Goal: Task Accomplishment & Management: Manage account settings

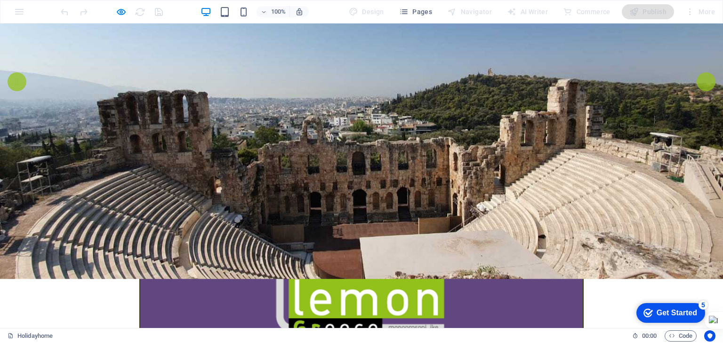
scroll to position [141, 0]
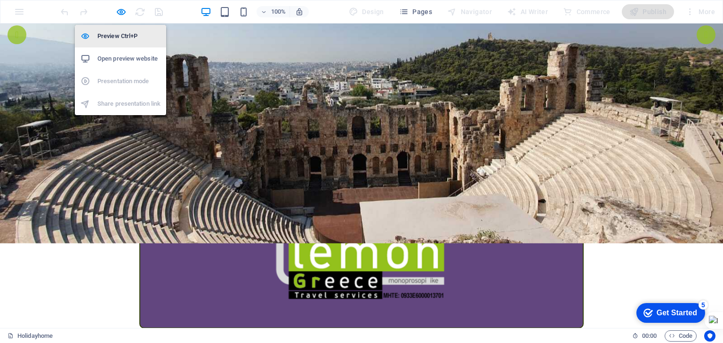
click at [115, 31] on h6 "Preview Ctrl+P" at bounding box center [128, 36] width 63 height 11
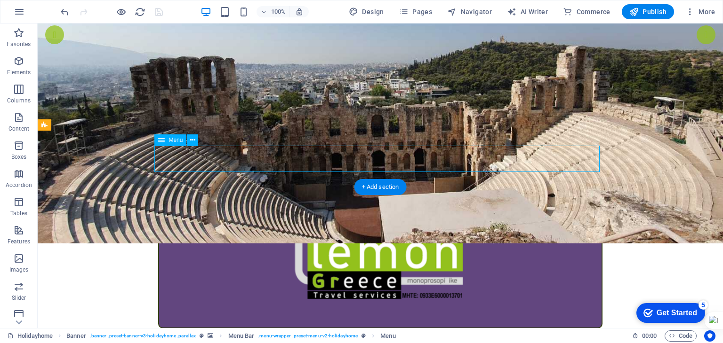
select select
select select "1"
select select
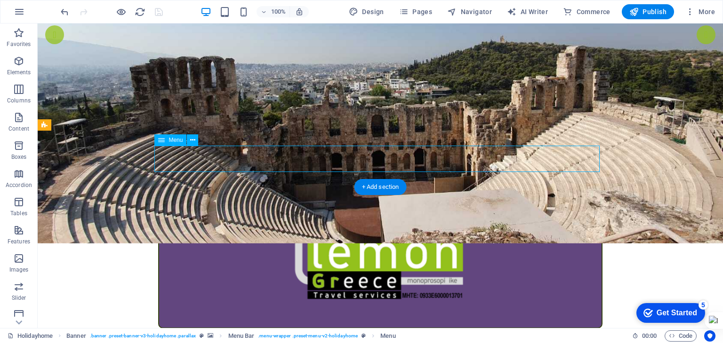
select select "2"
select select
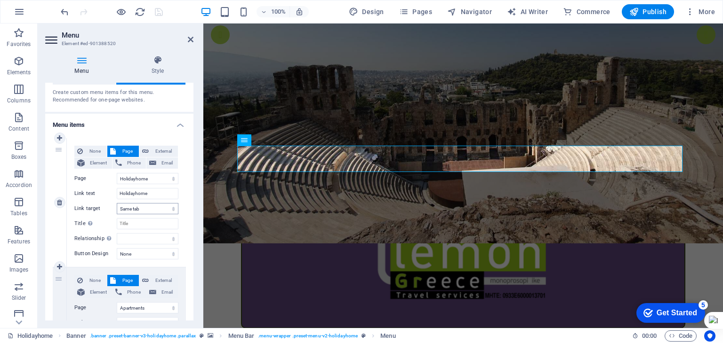
scroll to position [47, 0]
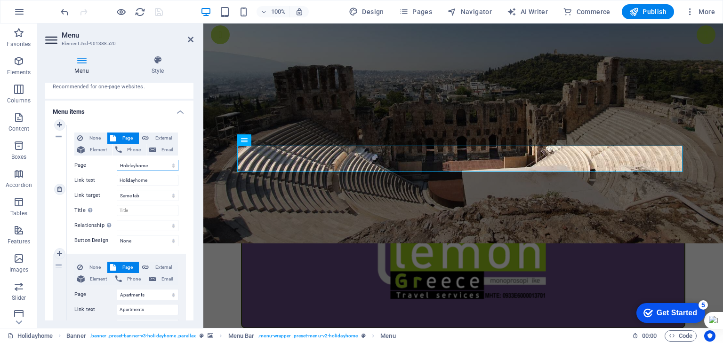
click at [150, 164] on select "Holidayhome Apartments Attractions Subpage Legal Notice Privacy" at bounding box center [148, 165] width 62 height 11
click at [146, 179] on input "Holidayhome" at bounding box center [148, 180] width 62 height 11
drag, startPoint x: 151, startPoint y: 179, endPoint x: 117, endPoint y: 179, distance: 33.9
click at [117, 179] on input "Holidayhome" at bounding box center [148, 180] width 62 height 11
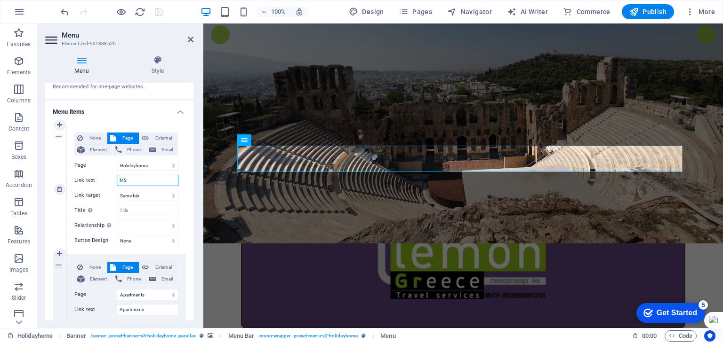
type input "MSC"
select select
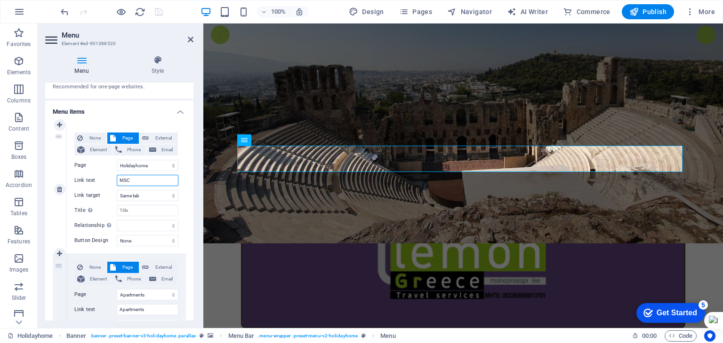
select select
type input "MSCCruises"
select select
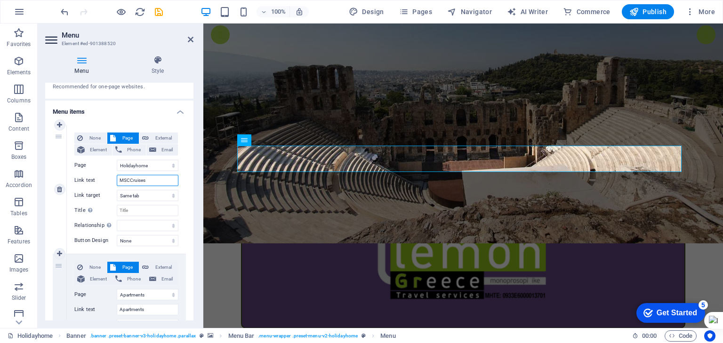
select select
click at [128, 183] on input "MSCCruises" at bounding box center [148, 180] width 62 height 11
click at [130, 181] on input "MSCCruises" at bounding box center [148, 180] width 62 height 11
type input "MSC Cruises"
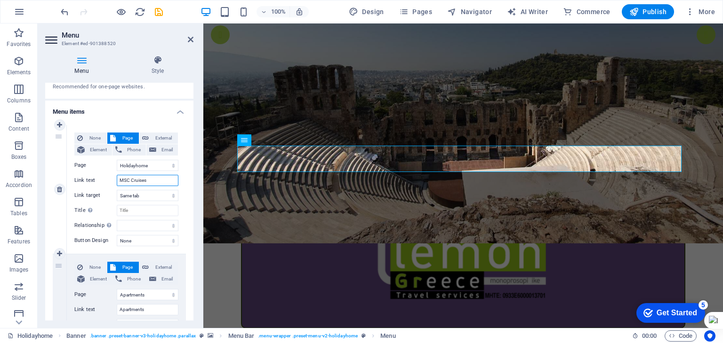
select select
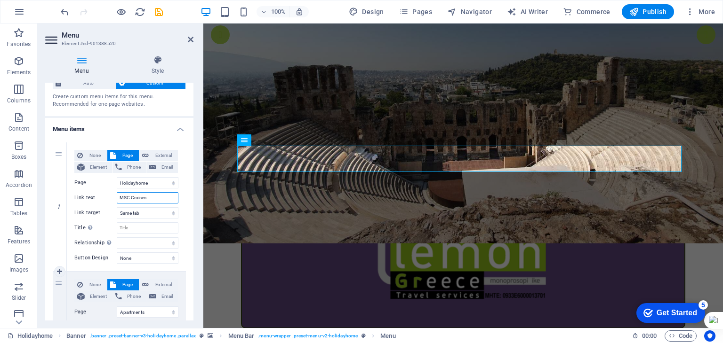
scroll to position [0, 0]
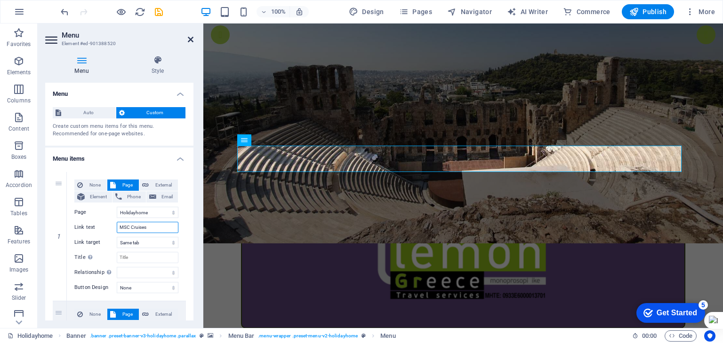
type input "MSC Cruises"
click at [193, 43] on icon at bounding box center [191, 40] width 6 height 8
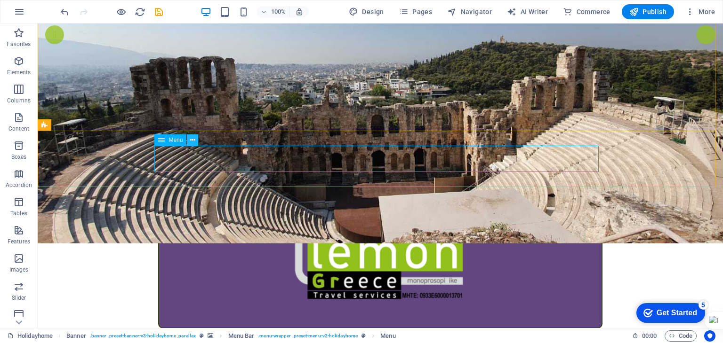
click at [194, 141] on icon at bounding box center [192, 141] width 5 height 10
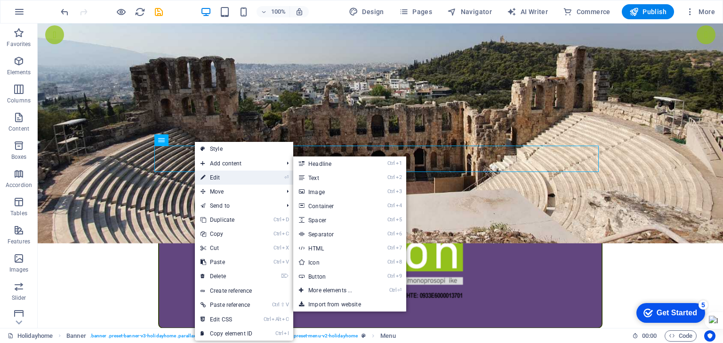
click at [212, 174] on link "⏎ Edit" at bounding box center [226, 178] width 63 height 14
select select
select select "1"
select select
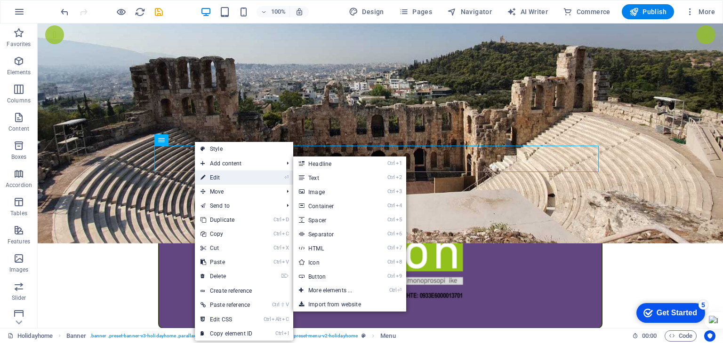
select select "2"
select select
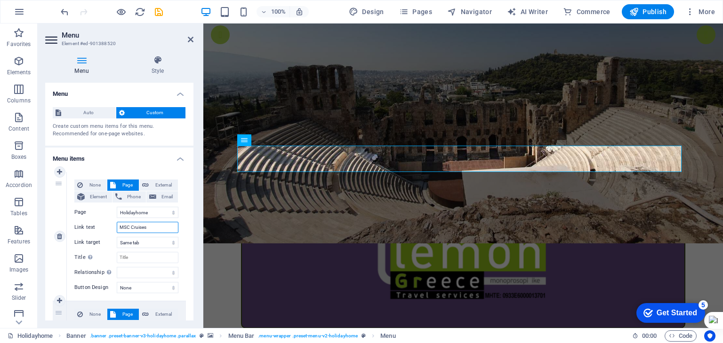
drag, startPoint x: 148, startPoint y: 226, endPoint x: 109, endPoint y: 227, distance: 39.5
click at [109, 227] on div "Link text MSC Cruises" at bounding box center [126, 227] width 104 height 11
click at [137, 212] on select "Holidayhome Apartments Attractions Subpage Legal Notice Privacy" at bounding box center [148, 212] width 62 height 11
click at [117, 207] on select "Holidayhome Apartments Attractions Subpage Legal Notice Privacy" at bounding box center [148, 212] width 62 height 11
click at [188, 39] on icon at bounding box center [191, 40] width 6 height 8
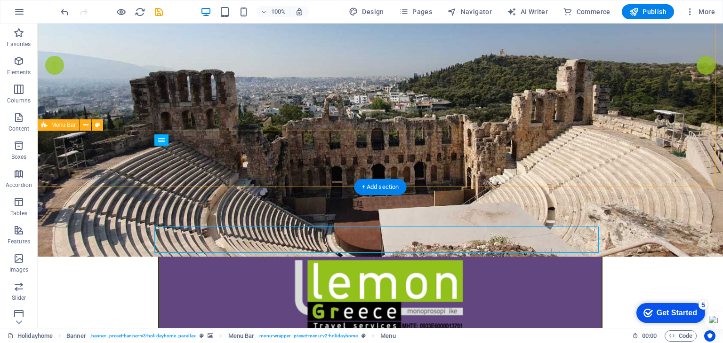
scroll to position [47, 0]
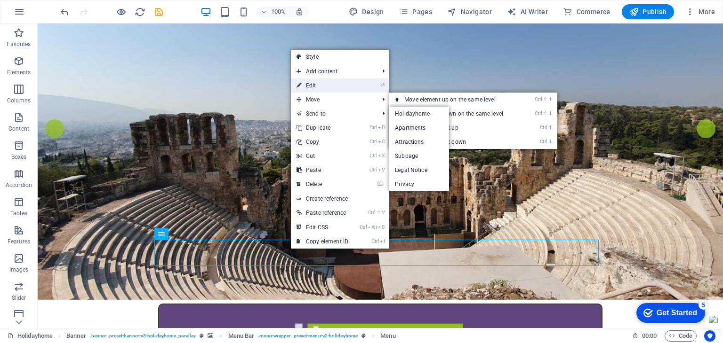
click at [330, 85] on link "⏎ Edit" at bounding box center [322, 86] width 63 height 14
select select
select select "1"
select select
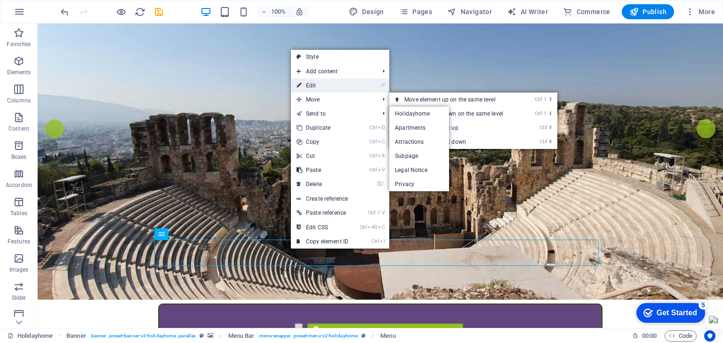
select select "2"
select select
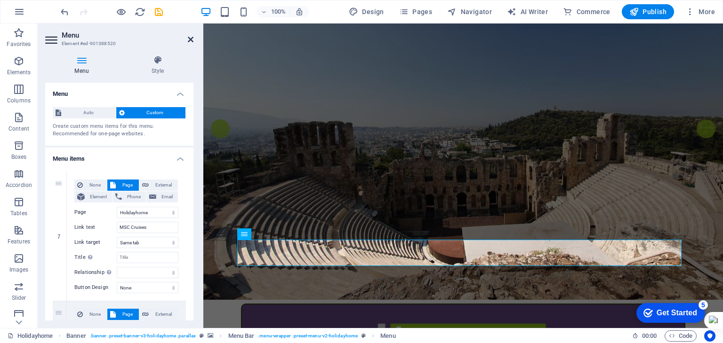
click at [191, 40] on icon at bounding box center [191, 40] width 6 height 8
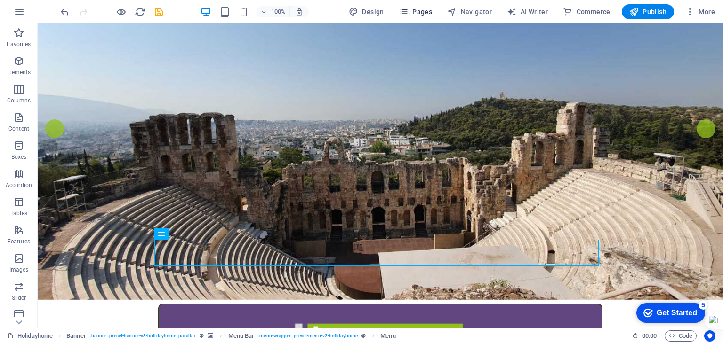
click at [408, 10] on icon "button" at bounding box center [403, 11] width 9 height 9
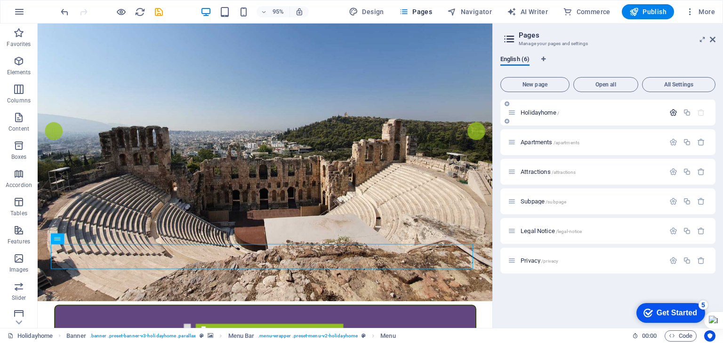
click at [667, 110] on button "button" at bounding box center [673, 113] width 14 height 8
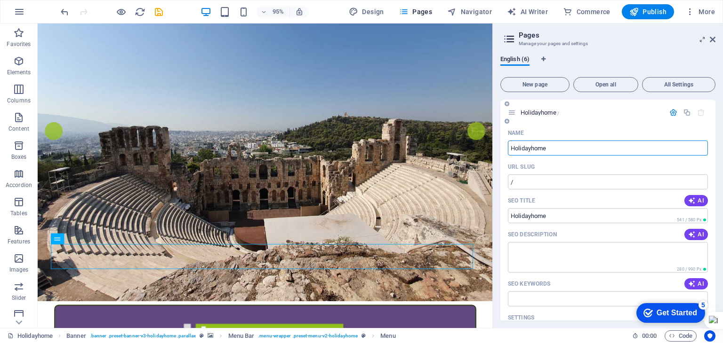
drag, startPoint x: 555, startPoint y: 144, endPoint x: 503, endPoint y: 145, distance: 52.2
click at [503, 145] on div "Name Holidayhome ​ URL SLUG / ​ SEO Title AI ​ 541 / 580 Px SEO Description AI …" at bounding box center [607, 314] width 215 height 377
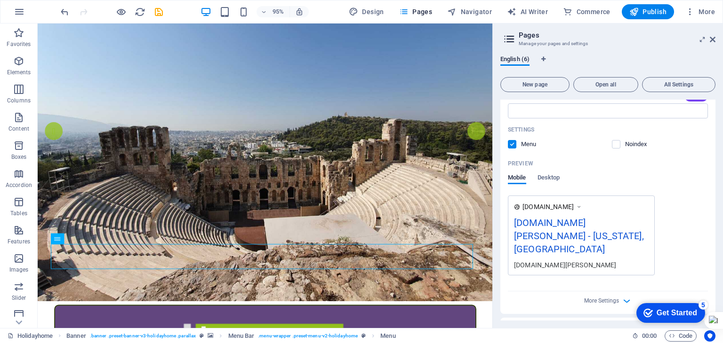
scroll to position [0, 0]
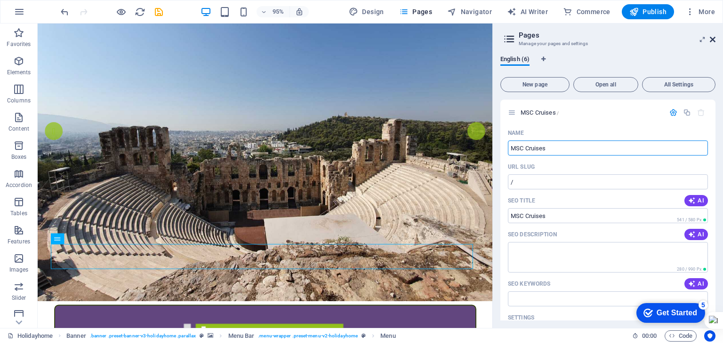
type input "MSC Cruises"
drag, startPoint x: 712, startPoint y: 41, endPoint x: 674, endPoint y: 17, distance: 44.8
click at [712, 41] on icon at bounding box center [713, 40] width 6 height 8
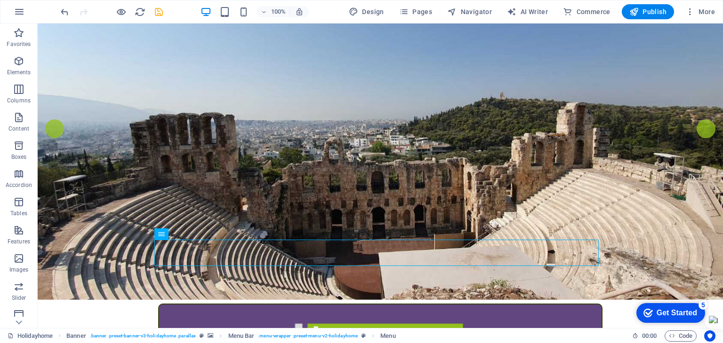
click at [160, 15] on icon "save" at bounding box center [158, 12] width 11 height 11
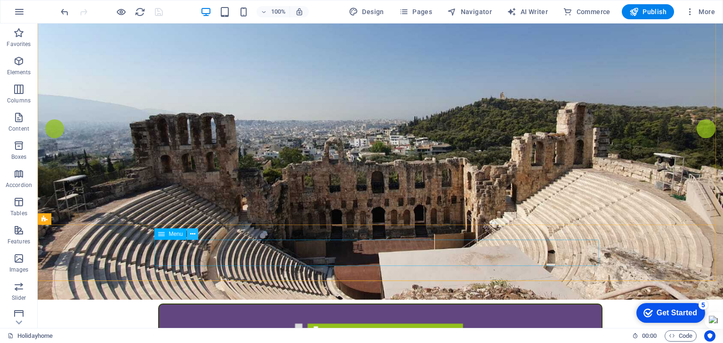
click at [192, 235] on icon at bounding box center [192, 235] width 5 height 10
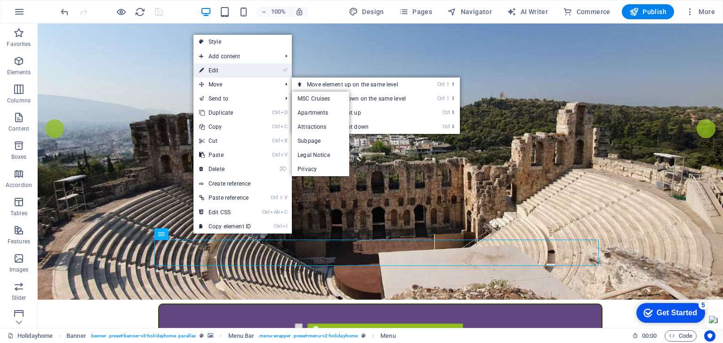
click at [222, 72] on link "⏎ Edit" at bounding box center [224, 71] width 63 height 14
select select
select select "1"
select select
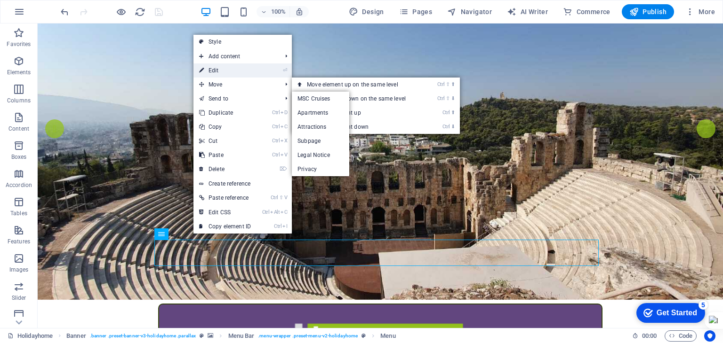
select select "2"
select select
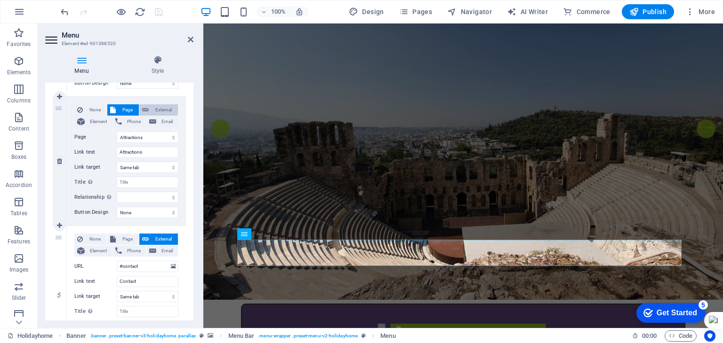
scroll to position [518, 0]
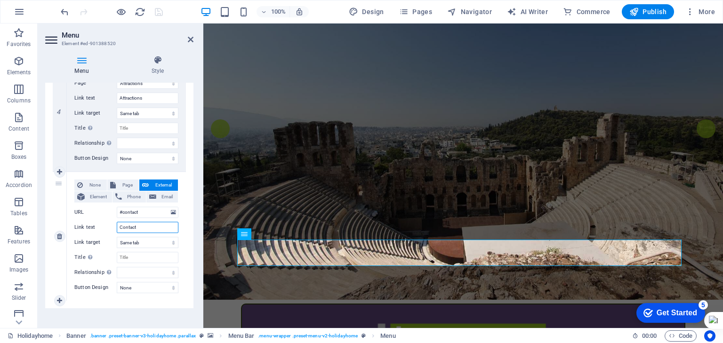
drag, startPoint x: 142, startPoint y: 225, endPoint x: 108, endPoint y: 226, distance: 34.4
click at [108, 226] on div "Link text Contact" at bounding box center [126, 227] width 104 height 11
type input "Ab"
select select
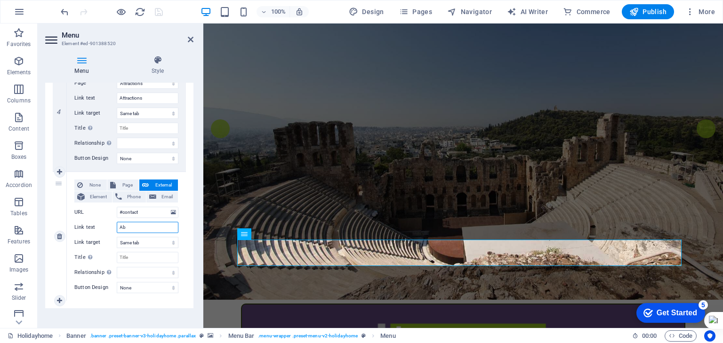
select select
type input "About US"
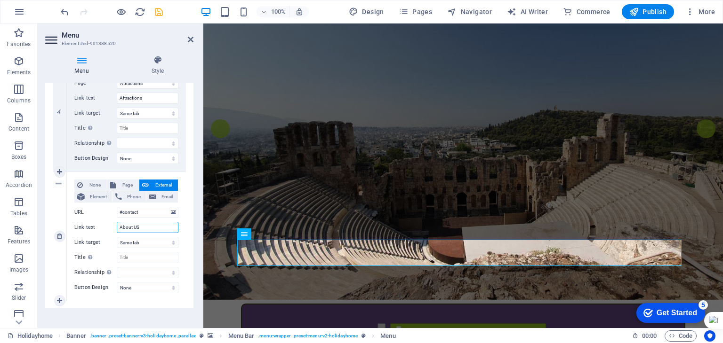
select select
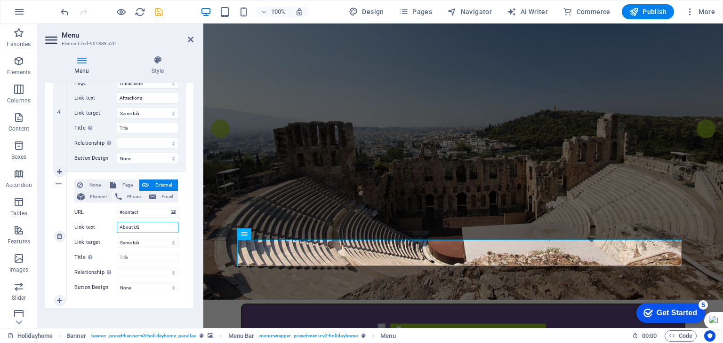
select select
type input "About Us"
select select
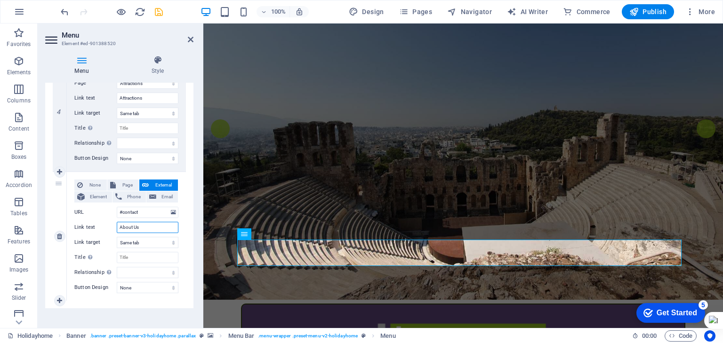
select select
drag, startPoint x: 142, startPoint y: 226, endPoint x: 118, endPoint y: 226, distance: 24.5
click at [118, 226] on input "About Us" at bounding box center [148, 227] width 62 height 11
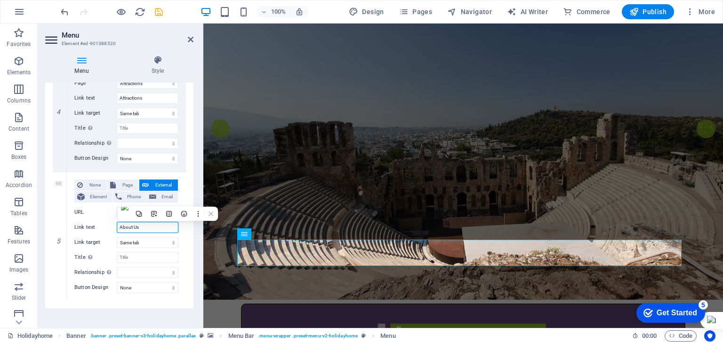
type input "About Us"
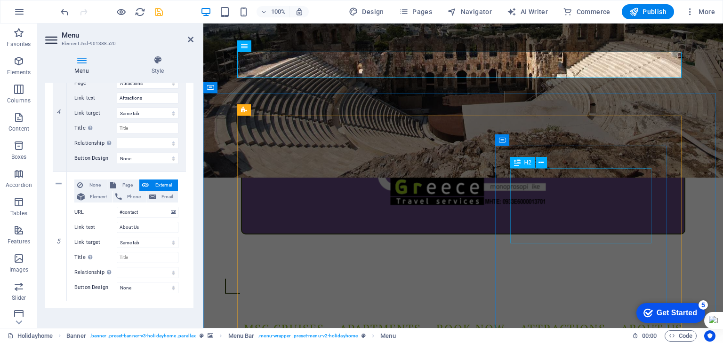
scroll to position [0, 0]
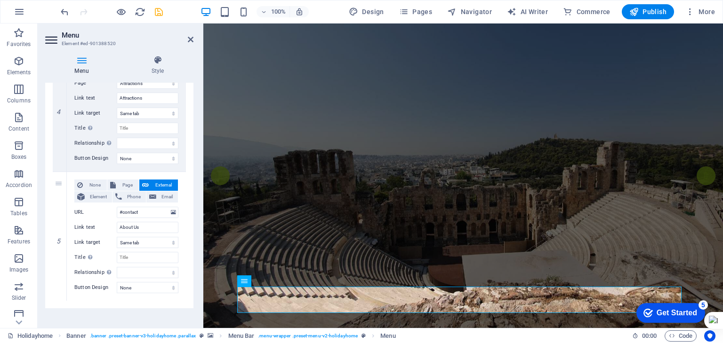
click at [186, 42] on header "Menu Element #ed-901388520" at bounding box center [119, 36] width 148 height 24
click at [188, 41] on icon at bounding box center [191, 40] width 6 height 8
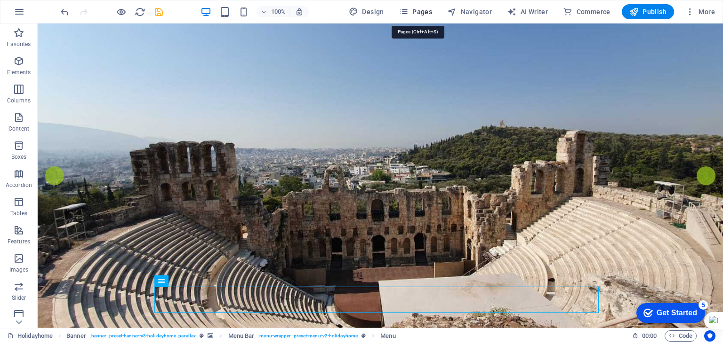
click at [405, 14] on icon "button" at bounding box center [403, 11] width 9 height 9
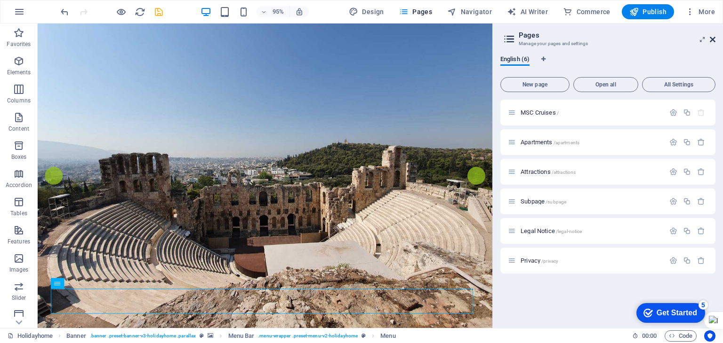
click at [714, 40] on icon at bounding box center [713, 40] width 6 height 8
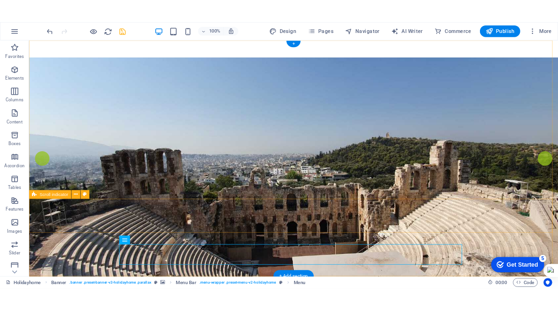
scroll to position [94, 0]
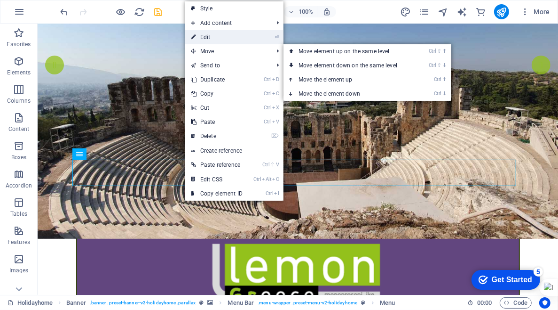
click at [209, 41] on link "⏎ Edit" at bounding box center [216, 37] width 63 height 14
select select
select select "1"
select select
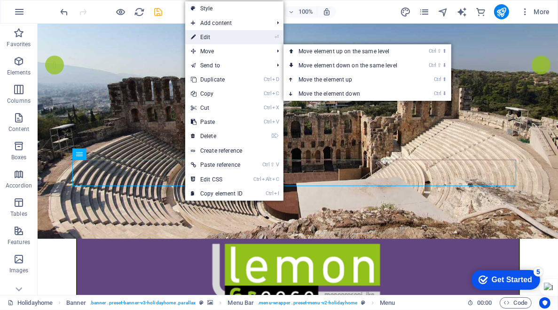
select select
select select "2"
select select
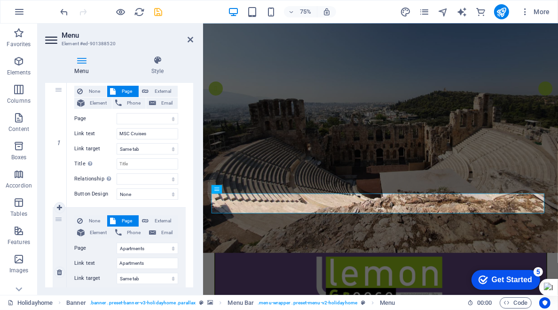
scroll to position [141, 0]
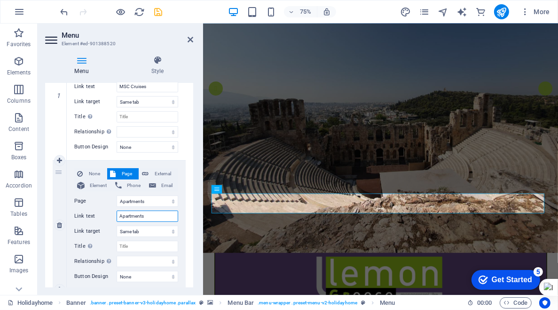
drag, startPoint x: 147, startPoint y: 213, endPoint x: 120, endPoint y: 214, distance: 27.3
click at [120, 214] on input "Apartments" at bounding box center [148, 215] width 62 height 11
type input "Fly"
select select
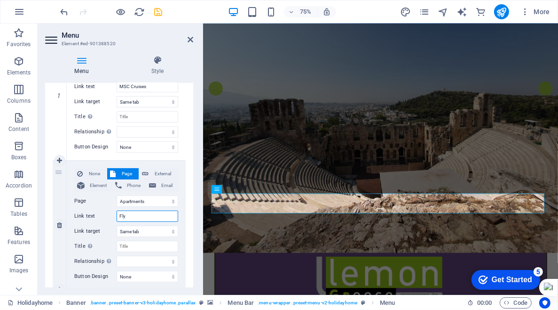
select select
type input "Fly /"
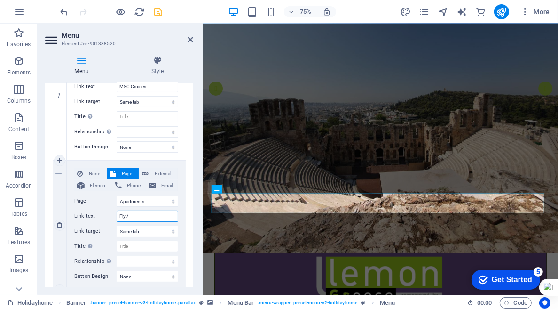
select select
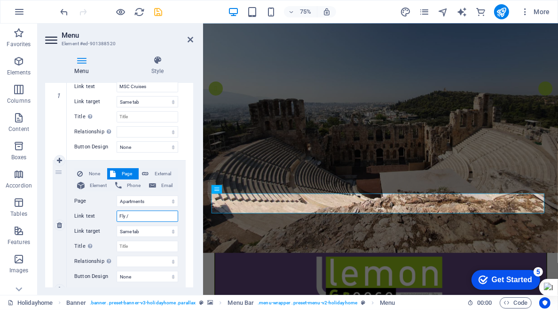
select select
type input "Fly '"
select select
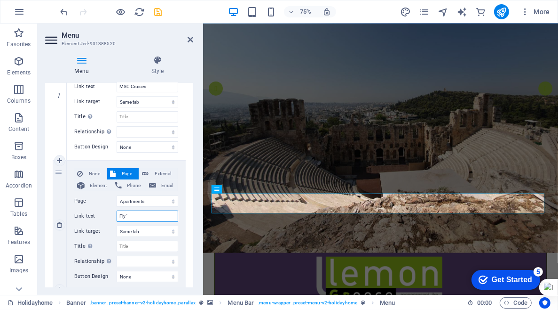
select select
type input "Fly 'n'"
select select
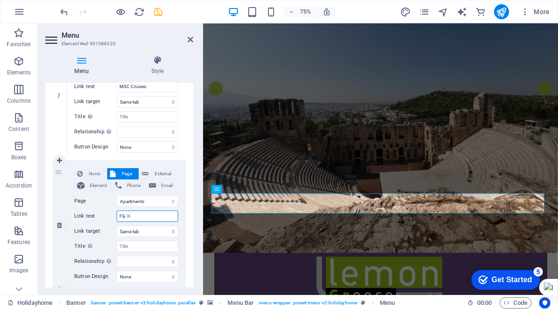
select select
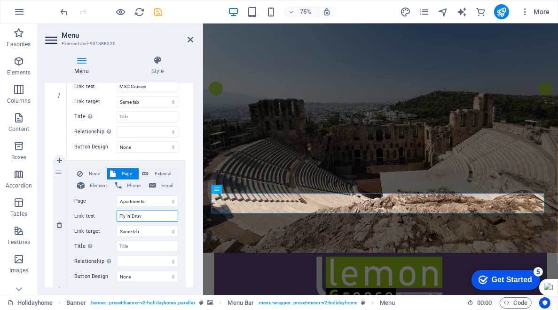
type input "Fly 'n' Druve"
select select
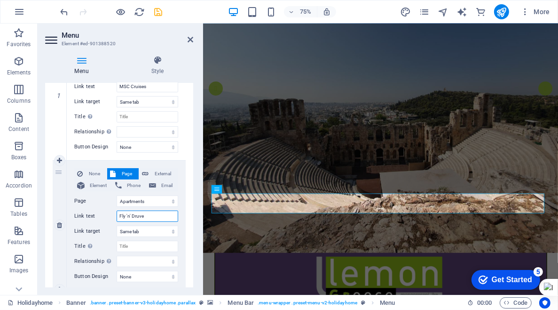
select select
type input "Fly 'n' Drive"
select select
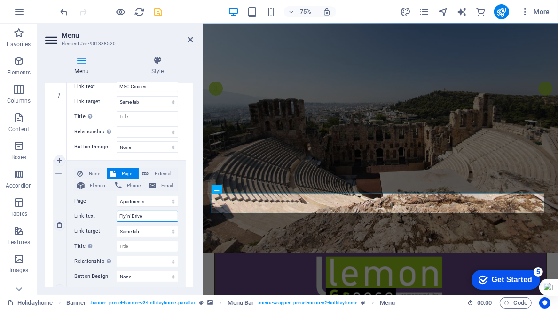
select select
drag, startPoint x: 149, startPoint y: 218, endPoint x: 117, endPoint y: 218, distance: 31.5
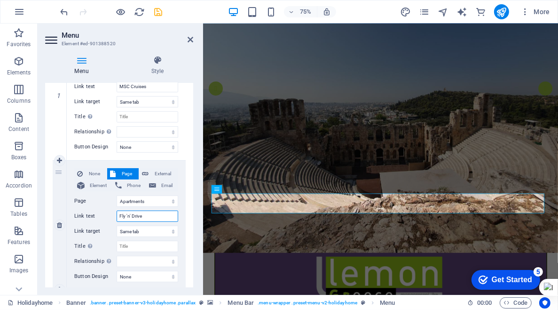
click at [117, 218] on input "Fly 'n' Drive" at bounding box center [148, 215] width 62 height 11
type input "Fly 'n' Drive"
click at [146, 159] on div "None Page External Element Phone Email Page MSC Cruises Apartments Attractions …" at bounding box center [126, 95] width 119 height 129
click at [144, 199] on select "MSC Cruises Apartments Attractions Subpage Legal Notice Privacy" at bounding box center [148, 200] width 62 height 11
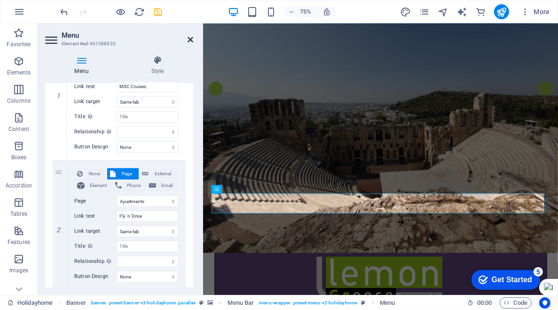
click at [191, 41] on icon at bounding box center [191, 40] width 6 height 8
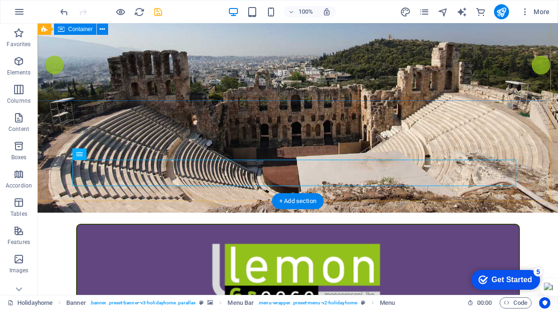
scroll to position [0, 0]
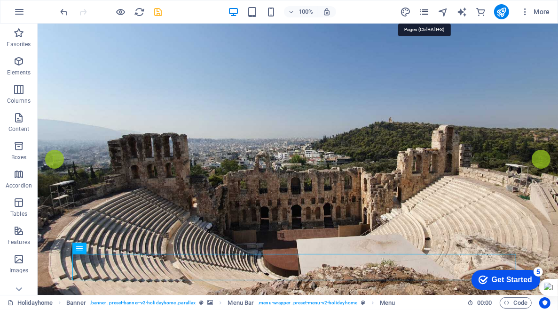
click at [423, 13] on icon "pages" at bounding box center [424, 12] width 11 height 11
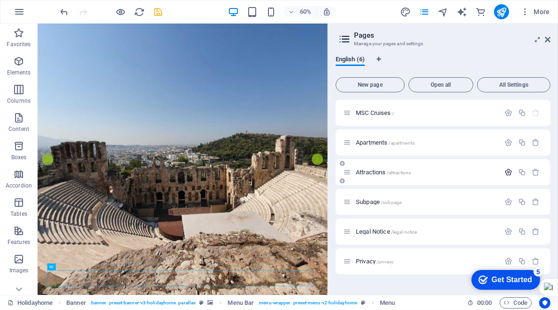
click at [509, 170] on icon "button" at bounding box center [509, 172] width 8 height 8
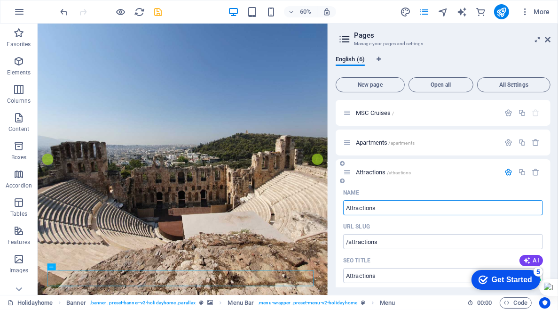
drag, startPoint x: 403, startPoint y: 209, endPoint x: 337, endPoint y: 211, distance: 65.9
type input "Fly 'n' Drive"
type input "/fly-n-drive"
type input "Fly 'n' Drive"
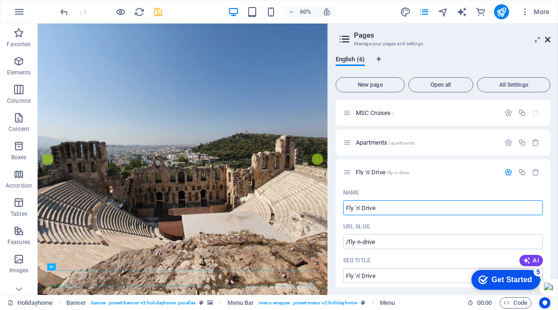
type input "Fly 'n' Drive"
click at [546, 40] on icon at bounding box center [548, 40] width 6 height 8
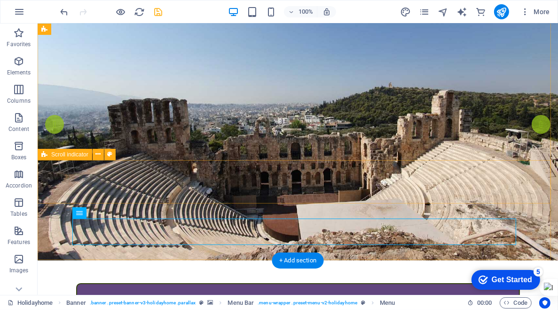
scroll to position [47, 0]
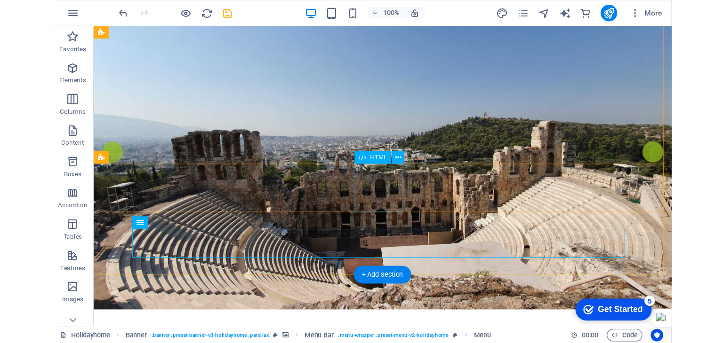
scroll to position [0, 0]
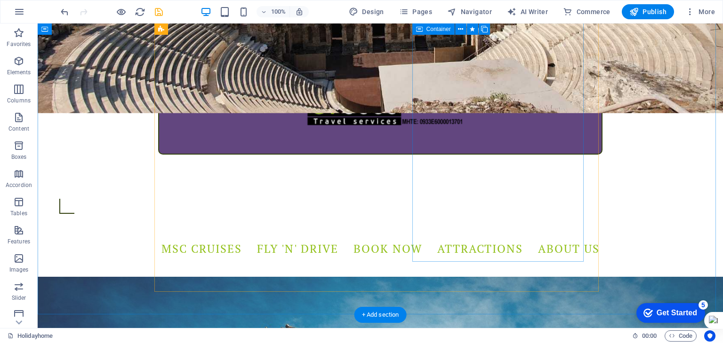
scroll to position [235, 0]
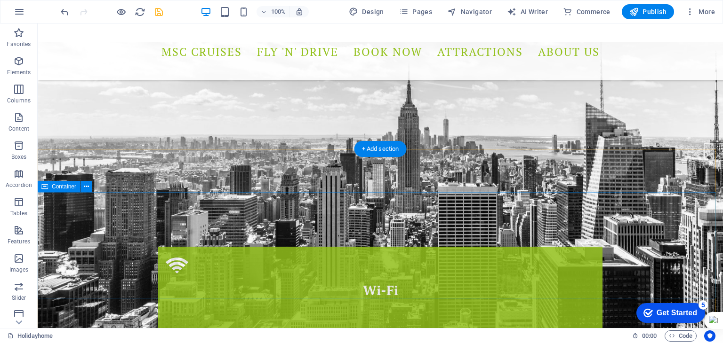
scroll to position [1429, 0]
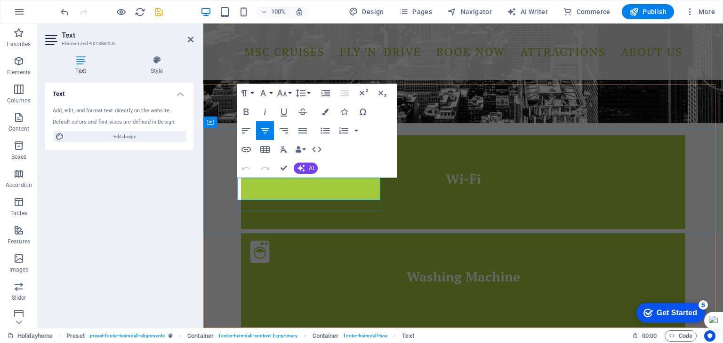
drag, startPoint x: 288, startPoint y: 185, endPoint x: 326, endPoint y: 185, distance: 37.6
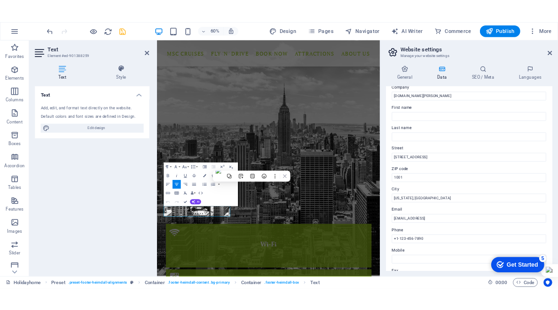
scroll to position [47, 0]
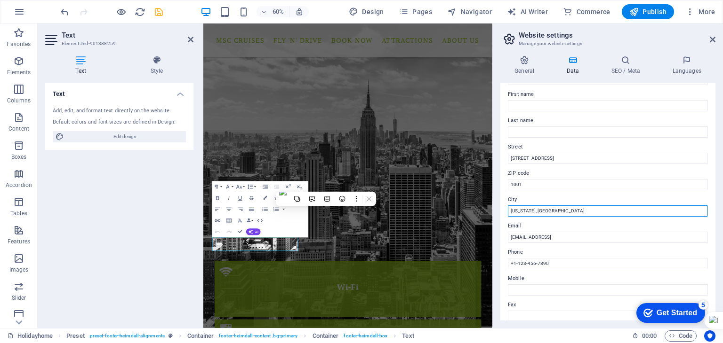
drag, startPoint x: 542, startPoint y: 210, endPoint x: 499, endPoint y: 209, distance: 43.8
click at [499, 209] on div "General Data SEO / Meta Languages Website name [DOMAIN_NAME][PERSON_NAME] Logo …" at bounding box center [608, 188] width 230 height 280
type input "[GEOGRAPHIC_DATA]"
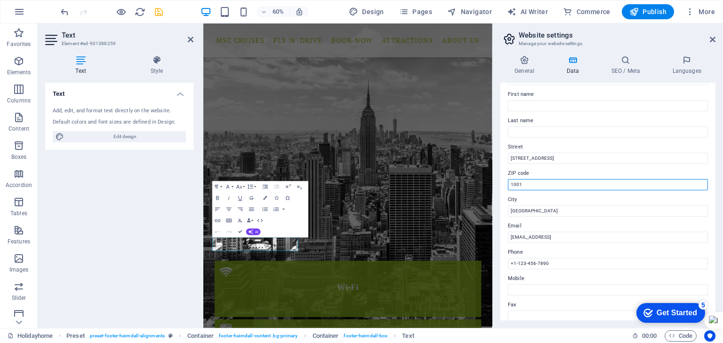
click at [531, 187] on input "1001" at bounding box center [608, 184] width 200 height 11
drag, startPoint x: 527, startPoint y: 184, endPoint x: 498, endPoint y: 184, distance: 29.2
click at [498, 184] on div "General Data SEO / Meta Languages Website name [DOMAIN_NAME][PERSON_NAME] Logo …" at bounding box center [608, 188] width 230 height 280
click at [519, 186] on input "54624" at bounding box center [608, 184] width 200 height 11
type input "546 42"
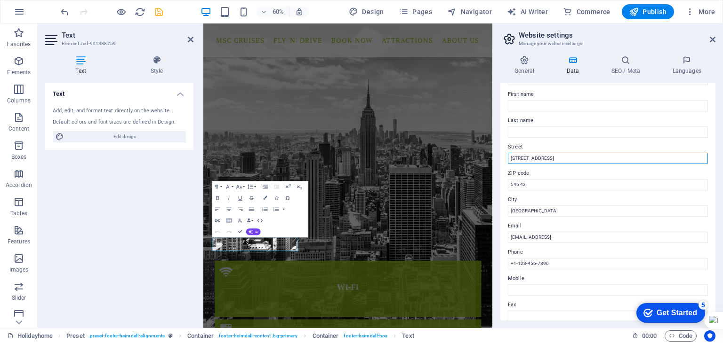
drag, startPoint x: 551, startPoint y: 158, endPoint x: 492, endPoint y: 158, distance: 59.3
click at [492, 158] on aside "Website settings Manage your website settings General Data SEO / Meta Languages…" at bounding box center [607, 176] width 231 height 305
type input "Delfon 66"
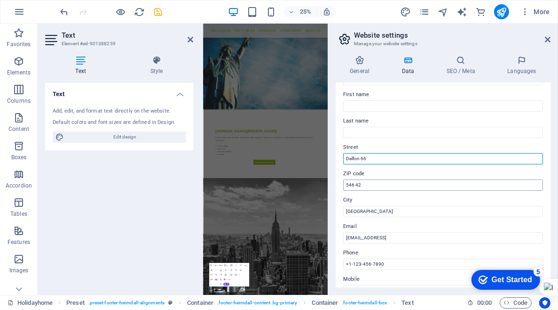
scroll to position [94, 0]
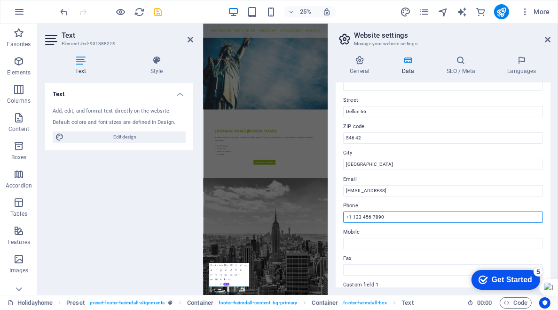
drag, startPoint x: 386, startPoint y: 218, endPoint x: 349, endPoint y: 215, distance: 36.8
click at [349, 215] on input "+1-123-456-7890" at bounding box center [443, 216] width 200 height 11
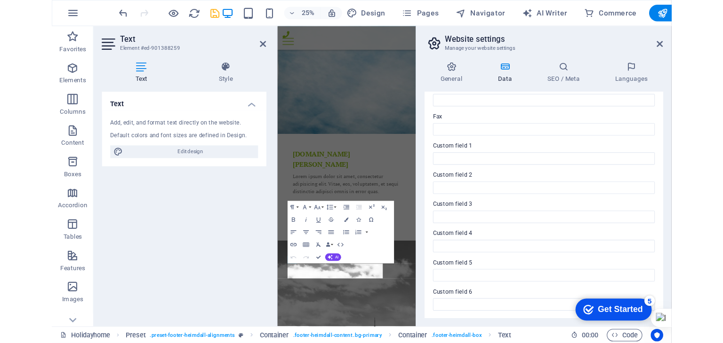
scroll to position [214, 0]
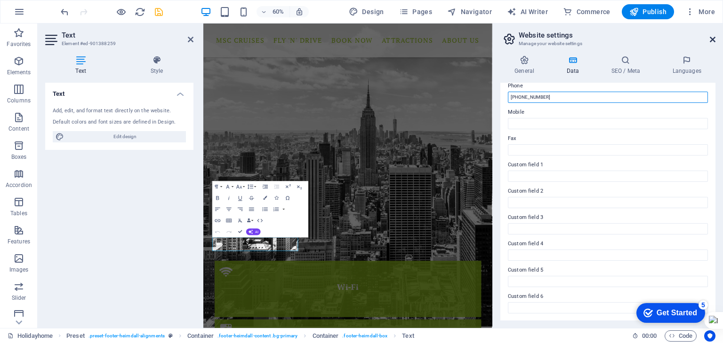
type input "[PHONE_NUMBER]"
click at [710, 37] on icon at bounding box center [713, 40] width 6 height 8
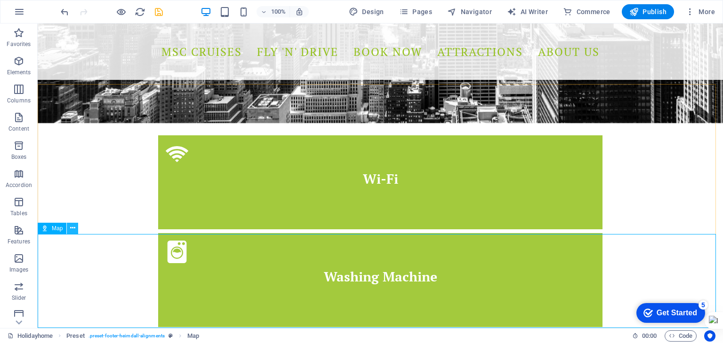
click at [72, 230] on icon at bounding box center [72, 228] width 5 height 10
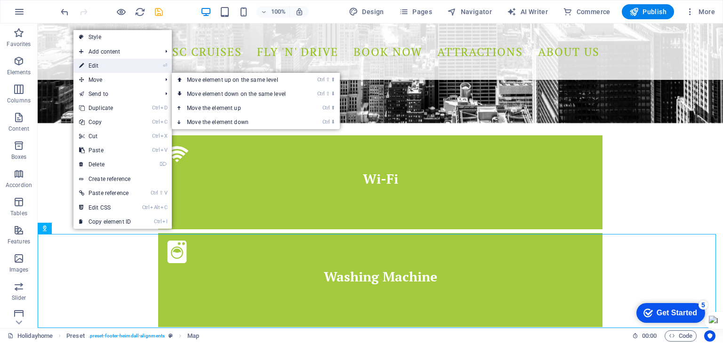
click at [100, 69] on link "⏎ Edit" at bounding box center [104, 66] width 63 height 14
select select "1"
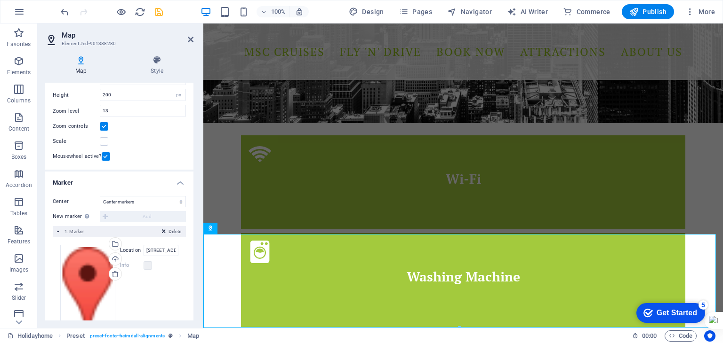
scroll to position [94, 0]
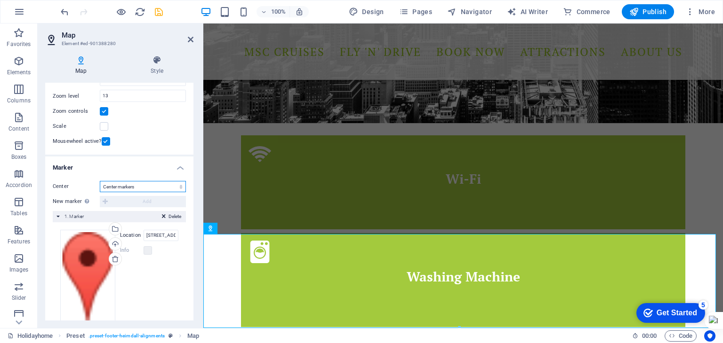
click at [132, 190] on select "Don't center Center markers Center and zoom markers" at bounding box center [143, 186] width 86 height 11
click at [78, 215] on span "1. Marker" at bounding box center [73, 216] width 19 height 5
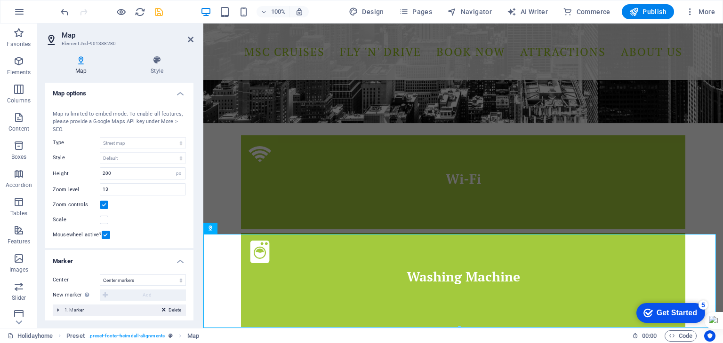
scroll to position [0, 0]
click at [152, 60] on icon at bounding box center [156, 60] width 73 height 9
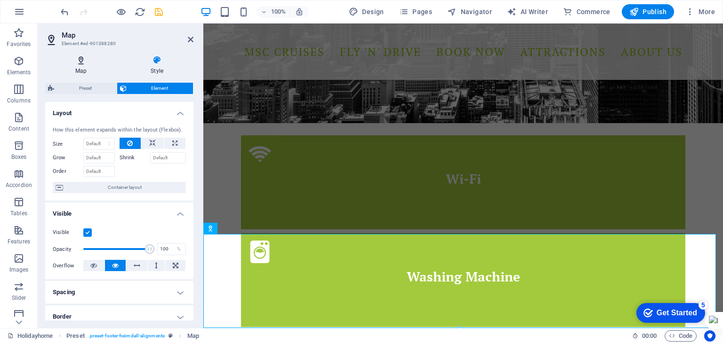
click at [78, 70] on h4 "Map" at bounding box center [82, 66] width 75 height 20
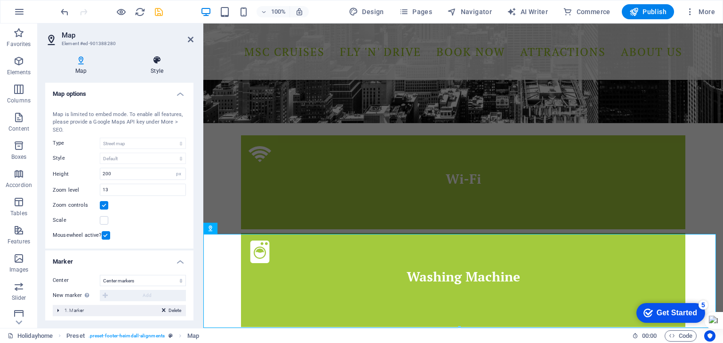
click at [152, 65] on h4 "Style" at bounding box center [156, 66] width 73 height 20
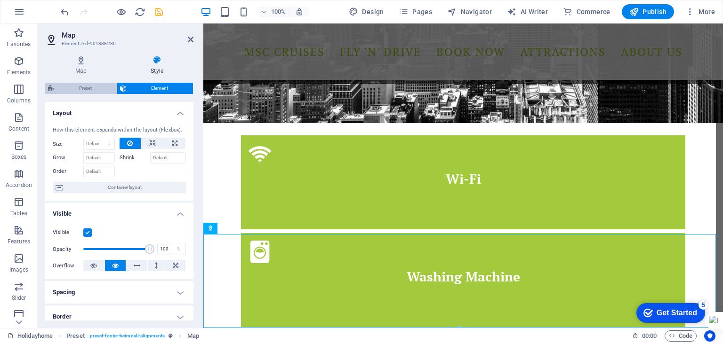
click at [87, 86] on span "Preset" at bounding box center [85, 88] width 57 height 11
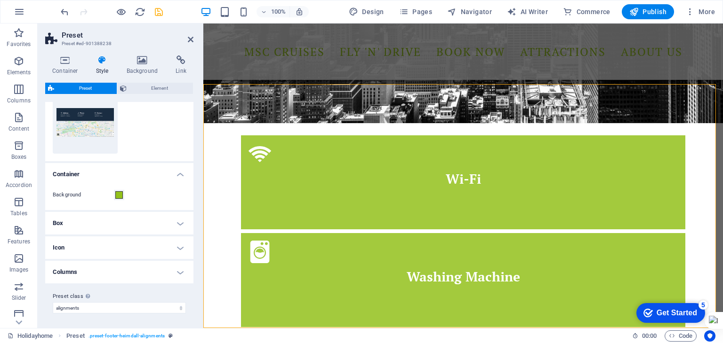
scroll to position [101, 0]
click at [190, 42] on icon at bounding box center [191, 40] width 6 height 8
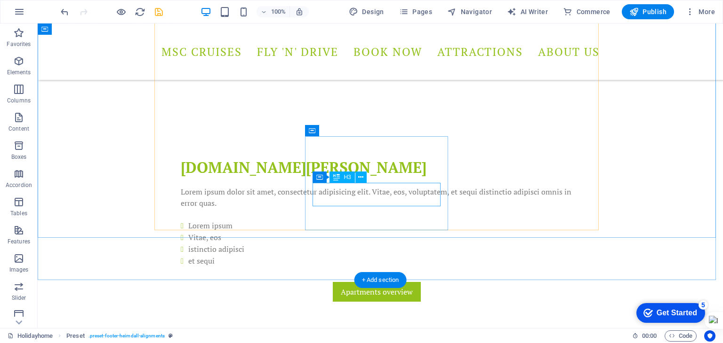
scroll to position [676, 0]
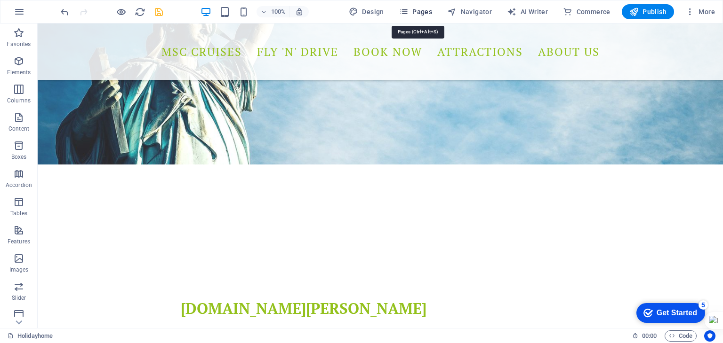
click at [407, 12] on icon "button" at bounding box center [403, 11] width 9 height 9
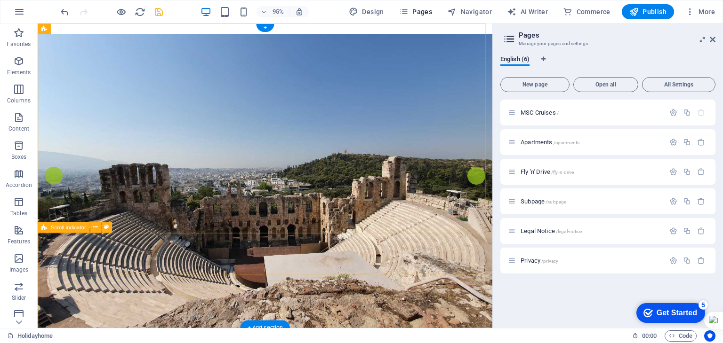
scroll to position [47, 0]
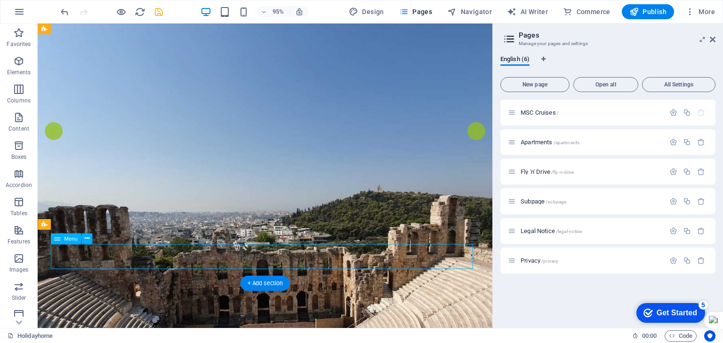
select select
select select "1"
select select
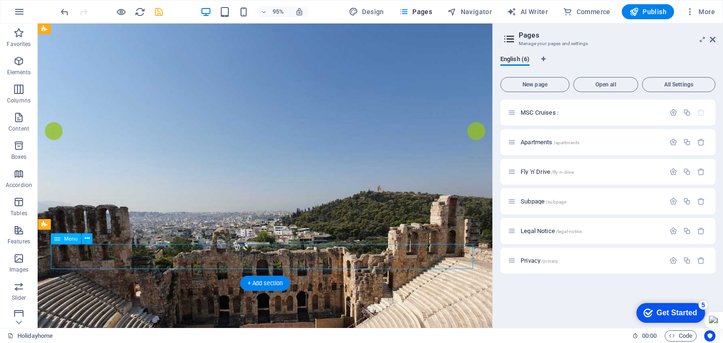
select select "2"
select select
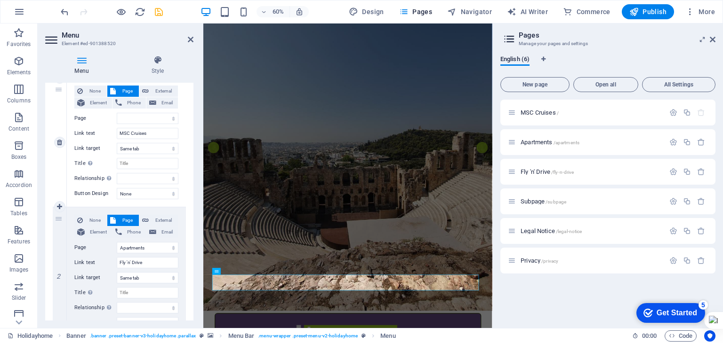
scroll to position [141, 0]
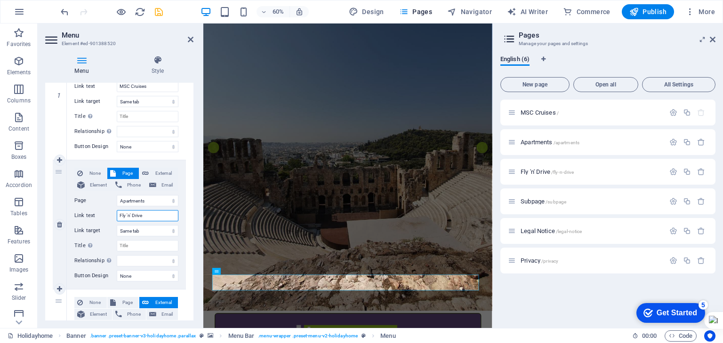
drag, startPoint x: 149, startPoint y: 214, endPoint x: 113, endPoint y: 215, distance: 35.8
click at [113, 215] on div "Link text Fly 'n' Drive" at bounding box center [126, 215] width 104 height 11
click at [158, 198] on select "MSC Cruises Apartments Fly &#39;n&#39; Drive Subpage Legal Notice Privacy" at bounding box center [148, 200] width 62 height 11
select select "2"
click at [117, 195] on select "MSC Cruises Apartments Fly &#39;n&#39; Drive Subpage Legal Notice Privacy" at bounding box center [148, 200] width 62 height 11
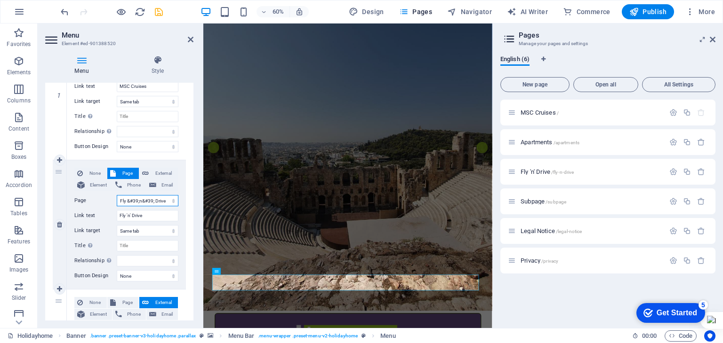
select select
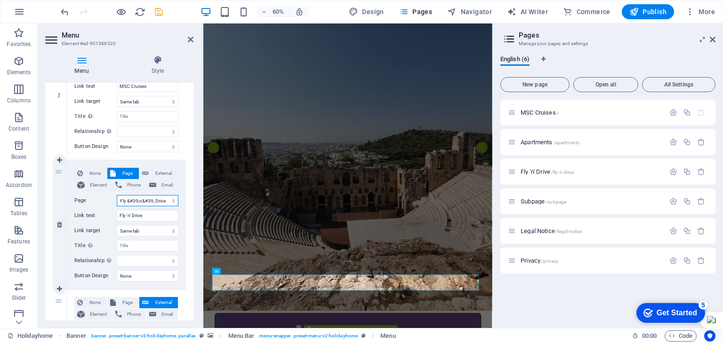
select select
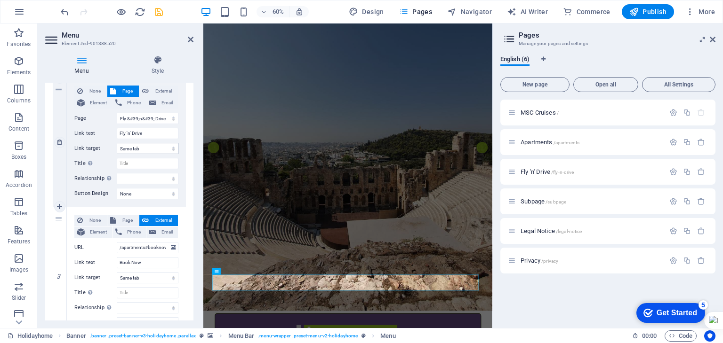
scroll to position [235, 0]
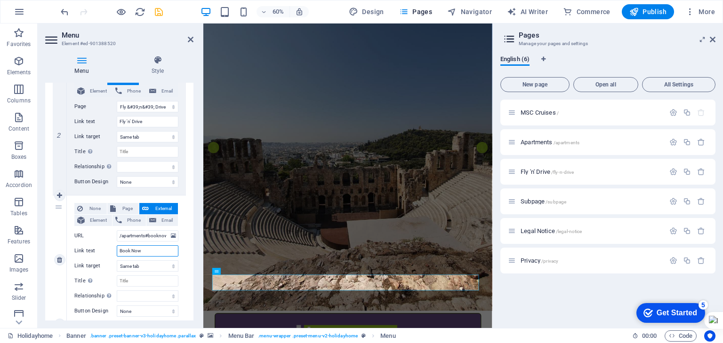
drag, startPoint x: 144, startPoint y: 249, endPoint x: 114, endPoint y: 248, distance: 29.6
click at [114, 248] on div "Link text Book Now" at bounding box center [126, 251] width 104 height 11
type input "Sco"
select select
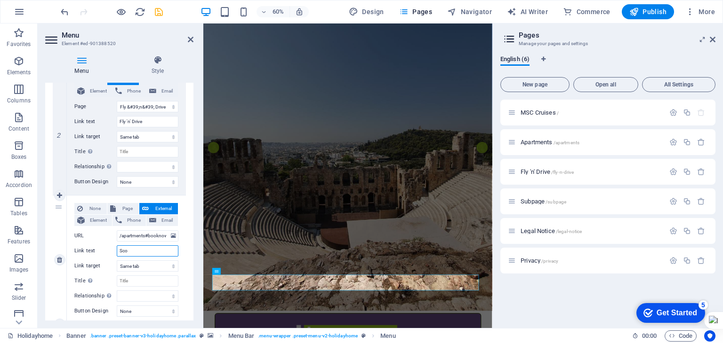
select select
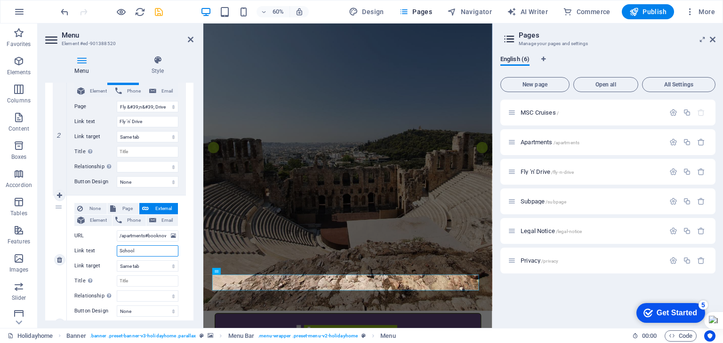
type input "School t"
select select
type input "School"
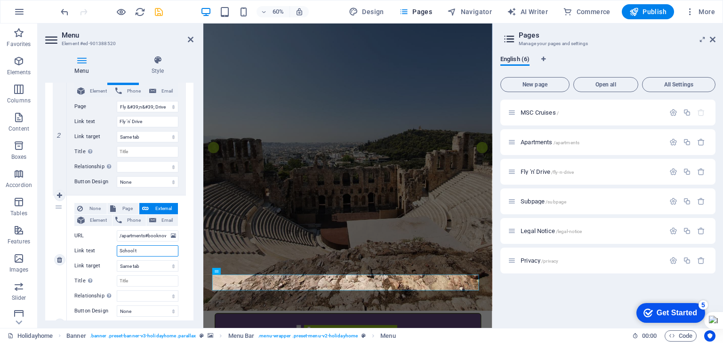
select select
type input "School Trips"
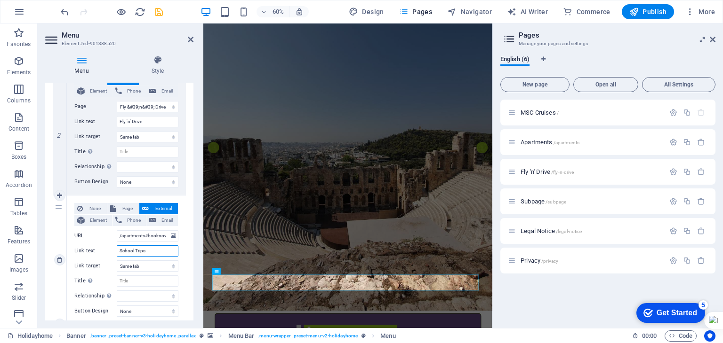
select select
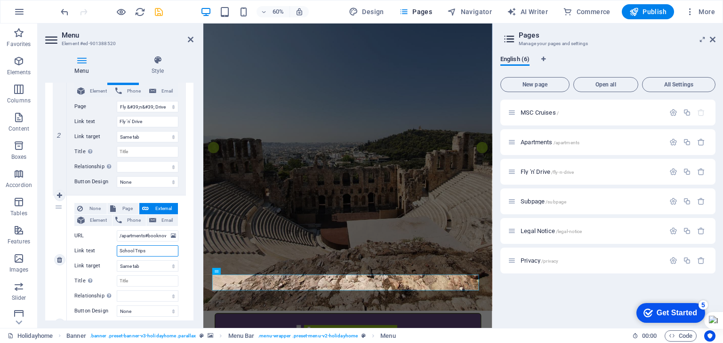
select select
drag, startPoint x: 150, startPoint y: 251, endPoint x: 118, endPoint y: 251, distance: 32.5
click at [118, 251] on input "School Trips" at bounding box center [148, 251] width 62 height 11
type input "School Trips"
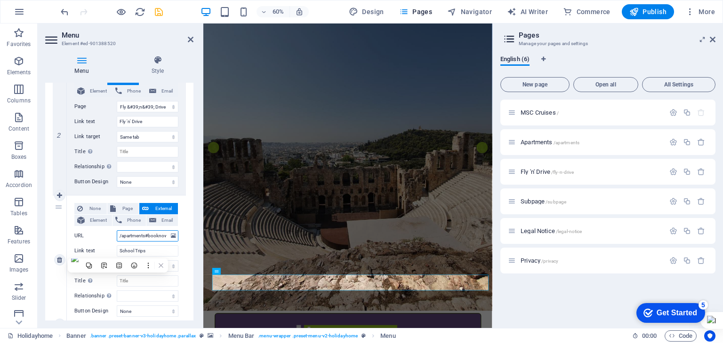
click at [152, 236] on input "/apartments#booknow" at bounding box center [148, 236] width 62 height 11
click at [184, 247] on div "1 None Page External Element Phone Email Page MSC Cruises Apartments Fly &#39;n…" at bounding box center [119, 260] width 148 height 662
click at [161, 239] on input "/apartments#booknow" at bounding box center [148, 236] width 62 height 11
click at [171, 236] on icon at bounding box center [173, 236] width 5 height 10
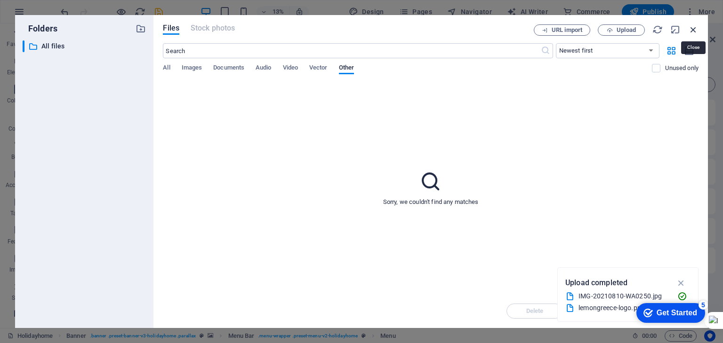
click at [693, 27] on icon "button" at bounding box center [693, 29] width 10 height 10
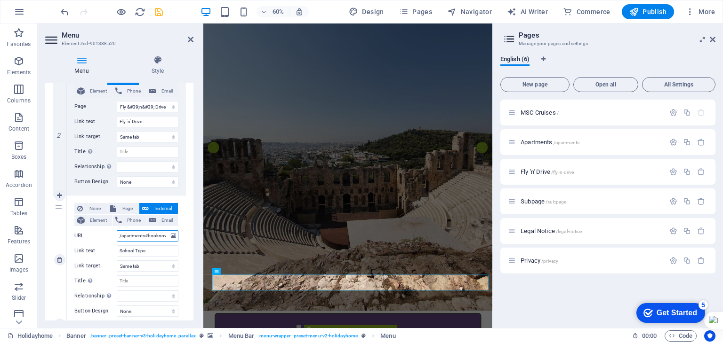
click at [130, 236] on input "/apartments#booknow" at bounding box center [148, 236] width 62 height 11
click at [671, 144] on icon "button" at bounding box center [673, 142] width 8 height 8
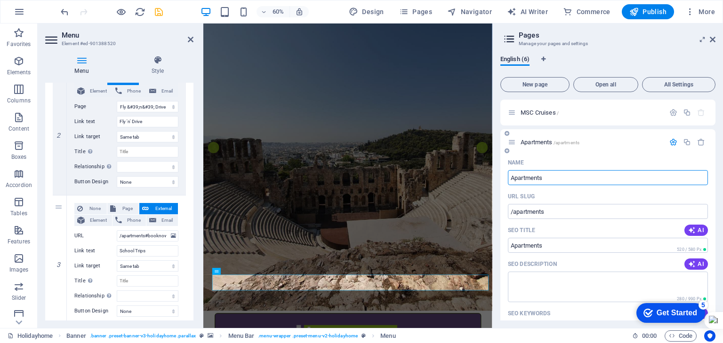
drag, startPoint x: 563, startPoint y: 179, endPoint x: 526, endPoint y: 181, distance: 37.2
click at [526, 181] on input "Apartments" at bounding box center [608, 177] width 200 height 15
click at [553, 204] on input "/apartments" at bounding box center [608, 211] width 200 height 15
drag, startPoint x: 550, startPoint y: 180, endPoint x: 504, endPoint y: 179, distance: 46.1
click at [504, 179] on div "Name Apartments ​ URL SLUG /apartments ​ SEO Title AI Apartments ​ 520 / 580 Px…" at bounding box center [607, 337] width 215 height 364
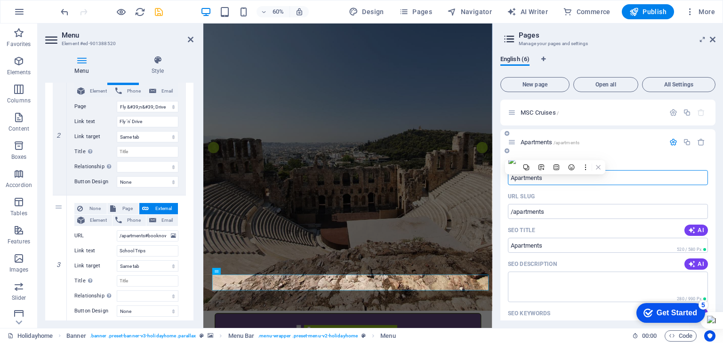
paste input "School Trip"
type input "School Trips"
type input "/school-trips"
type input "School Trips"
select select
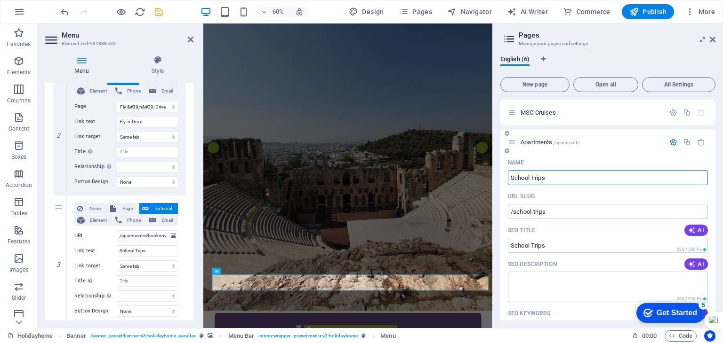
select select "2"
select select
type input "School Trips"
click at [143, 253] on input "School Trips" at bounding box center [148, 251] width 62 height 11
click at [150, 241] on div "None Page External Element Phone Email Page MSC Cruises School Trips Fly &#39;n…" at bounding box center [126, 252] width 104 height 99
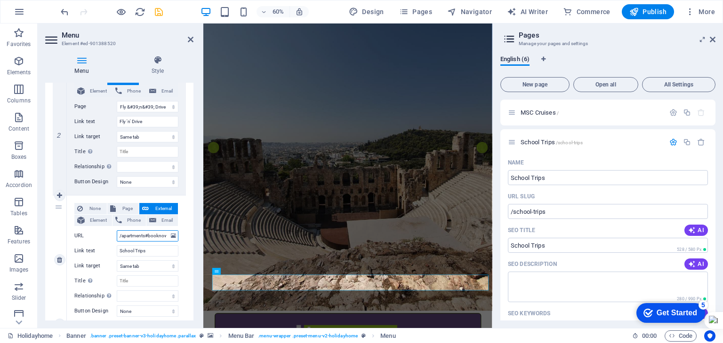
click at [150, 240] on input "/apartments#booknow" at bounding box center [148, 236] width 62 height 11
click at [162, 249] on input "School Trips" at bounding box center [148, 251] width 62 height 11
click at [120, 237] on input "/apartments#booknow" at bounding box center [148, 236] width 62 height 11
click at [105, 237] on label "URL" at bounding box center [95, 236] width 42 height 11
click at [117, 237] on input "/apartments#booknow" at bounding box center [148, 236] width 62 height 11
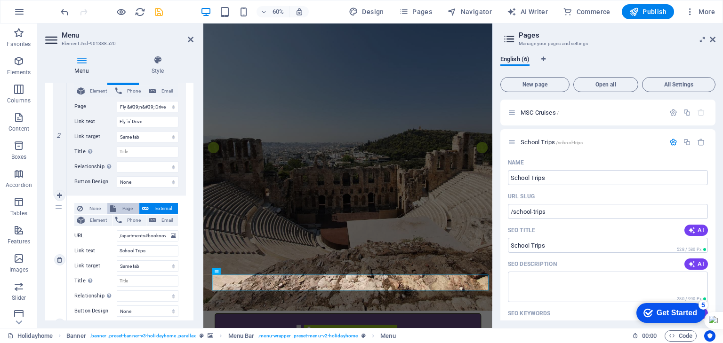
click at [124, 210] on span "Page" at bounding box center [127, 208] width 17 height 11
select select
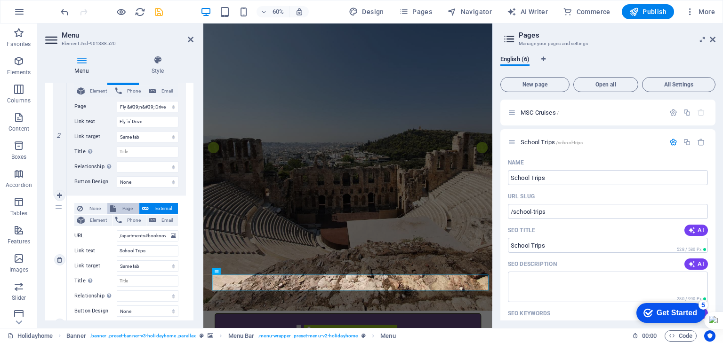
select select
click at [123, 237] on select "MSC Cruises School Trips Fly &#39;n&#39; Drive Subpage Legal Notice Privacy" at bounding box center [148, 236] width 62 height 11
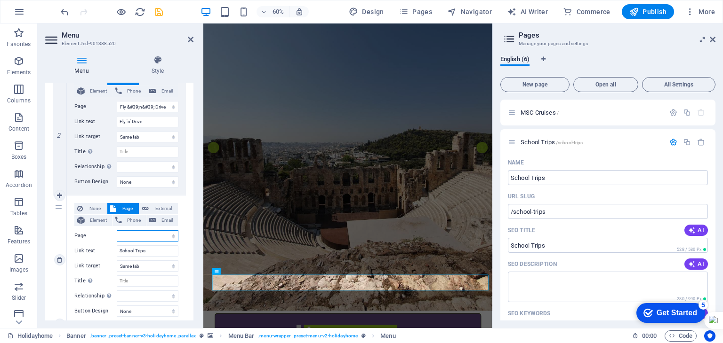
select select "1"
click at [117, 231] on select "MSC Cruises School Trips Fly &#39;n&#39; Drive Subpage Legal Notice Privacy" at bounding box center [148, 236] width 62 height 11
select select
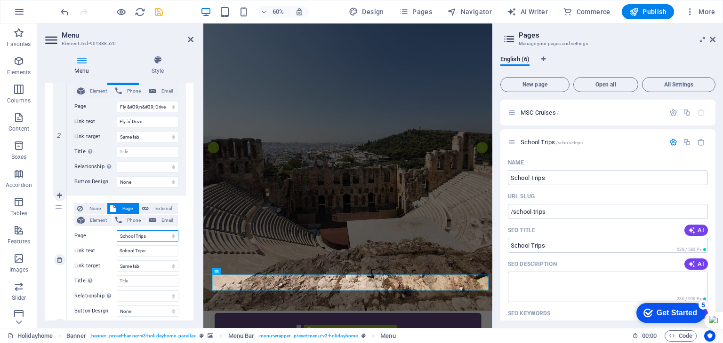
select select
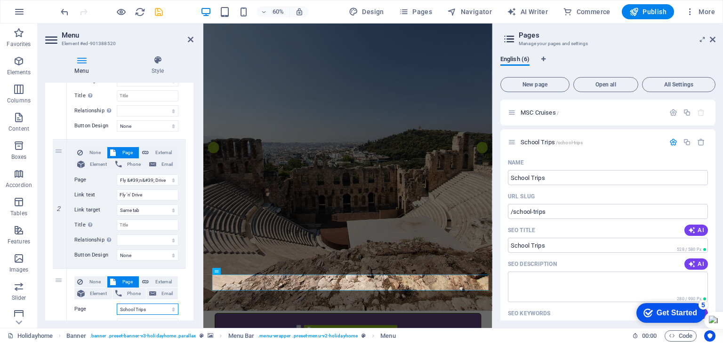
scroll to position [161, 0]
click at [133, 181] on select "MSC Cruises School Trips Fly &#39;n&#39; Drive Subpage Legal Notice Privacy" at bounding box center [148, 180] width 62 height 11
click at [117, 175] on select "MSC Cruises School Trips Fly &#39;n&#39; Drive Subpage Legal Notice Privacy" at bounding box center [148, 180] width 62 height 11
click at [182, 187] on div "None Page External Element Phone Email Page MSC Cruises School Trips Fly &#39;n…" at bounding box center [126, 205] width 119 height 129
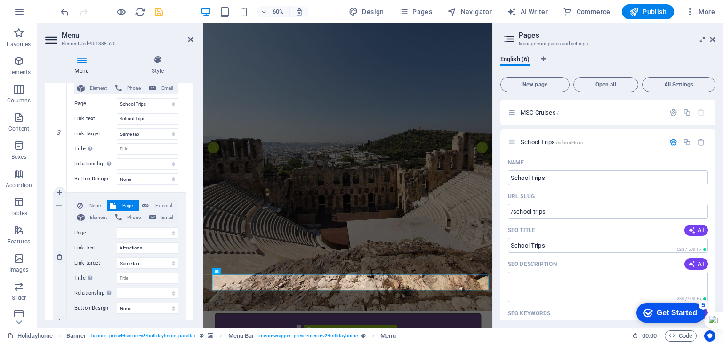
scroll to position [396, 0]
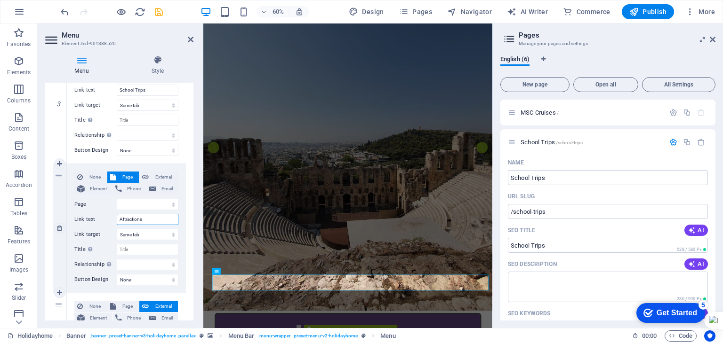
drag, startPoint x: 149, startPoint y: 219, endPoint x: 119, endPoint y: 219, distance: 30.1
click at [119, 219] on input "Attractions" at bounding box center [148, 219] width 62 height 11
type input "Disney"
select select
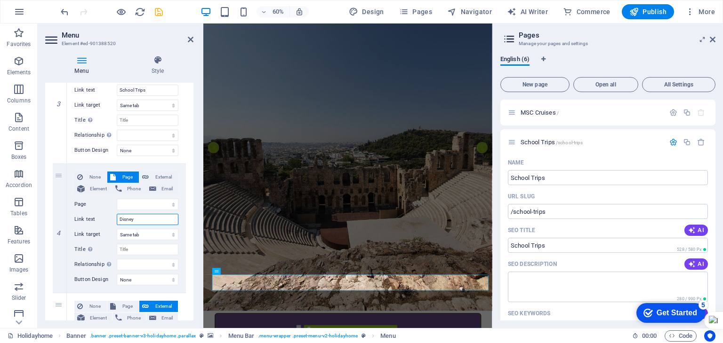
select select
drag, startPoint x: 144, startPoint y: 219, endPoint x: 115, endPoint y: 219, distance: 29.6
click at [115, 219] on div "Link text Disneyland" at bounding box center [126, 219] width 104 height 11
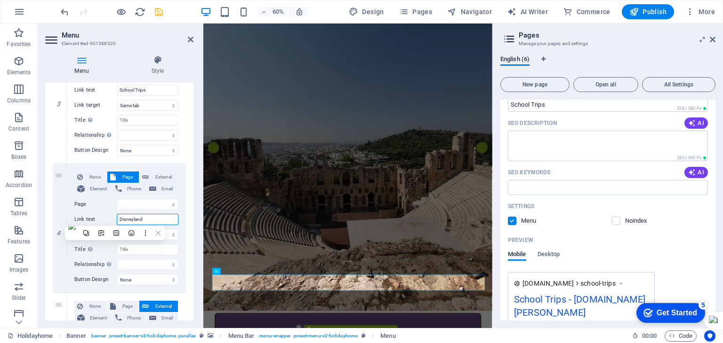
scroll to position [0, 0]
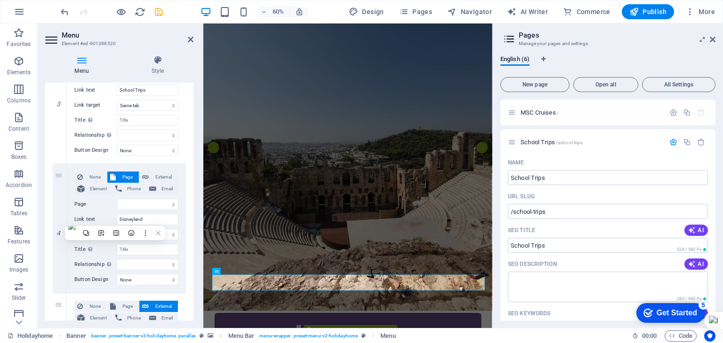
click at [510, 40] on icon at bounding box center [509, 38] width 14 height 13
click at [712, 40] on icon at bounding box center [713, 40] width 6 height 8
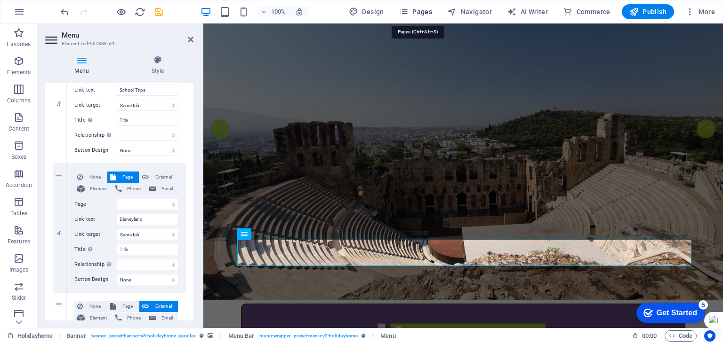
click at [408, 10] on icon "button" at bounding box center [403, 11] width 9 height 9
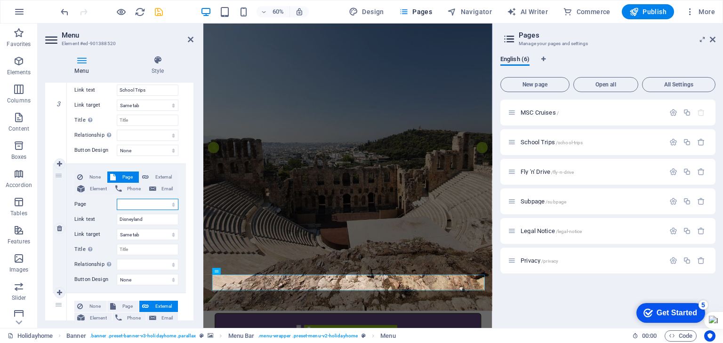
click at [141, 206] on select "MSC Cruises School Trips Fly &#39;n&#39; Drive Subpage Legal Notice Privacy" at bounding box center [148, 204] width 62 height 11
click at [139, 206] on select "MSC Cruises School Trips Fly &#39;n&#39; Drive Subpage Legal Notice Privacy" at bounding box center [148, 204] width 62 height 11
click at [117, 199] on select "MSC Cruises School Trips Fly &#39;n&#39; Drive Subpage Legal Notice Privacy" at bounding box center [148, 204] width 62 height 11
click at [518, 201] on div "Subpage /subpage" at bounding box center [591, 202] width 147 height 6
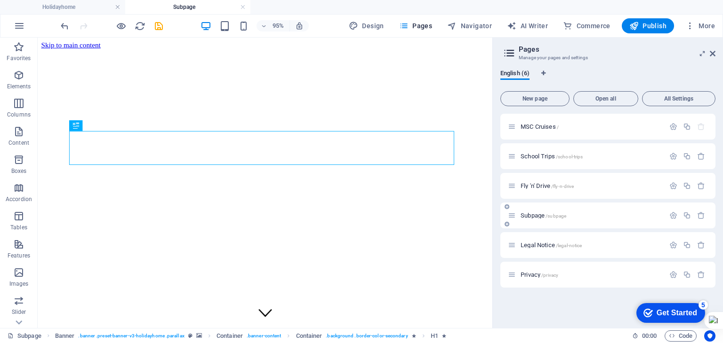
click at [511, 212] on icon at bounding box center [512, 216] width 8 height 8
click at [508, 216] on icon at bounding box center [512, 216] width 8 height 8
click at [510, 217] on icon at bounding box center [512, 216] width 8 height 8
click at [512, 219] on icon at bounding box center [512, 216] width 8 height 8
click at [526, 215] on span "Subpage /subpage" at bounding box center [543, 215] width 46 height 7
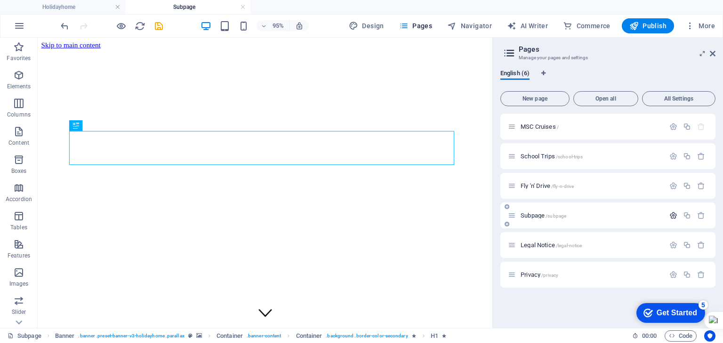
click at [671, 215] on icon "button" at bounding box center [673, 216] width 8 height 8
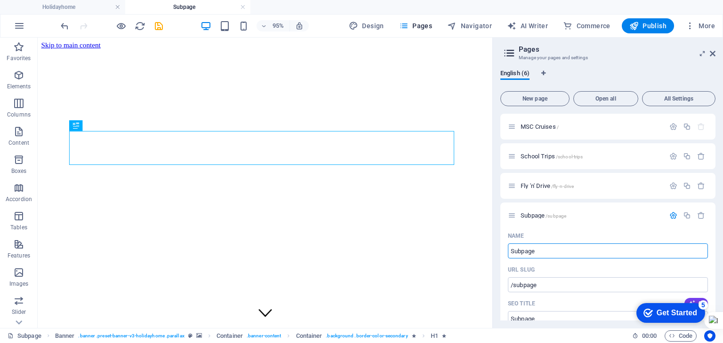
drag, startPoint x: 540, startPoint y: 251, endPoint x: 499, endPoint y: 252, distance: 40.5
click at [499, 252] on div "English (6) New page Open all All Settings MSC Cruises / School Trips /school-t…" at bounding box center [608, 195] width 230 height 266
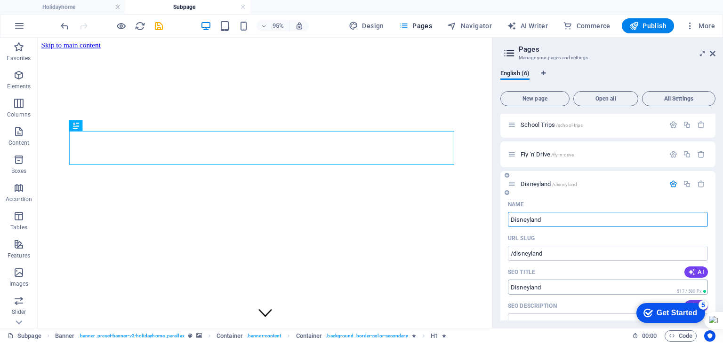
scroll to position [47, 0]
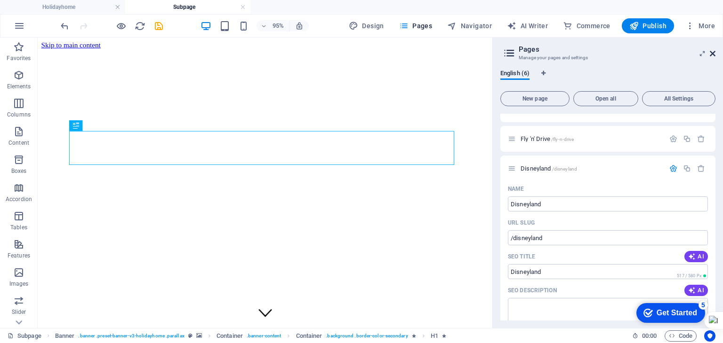
drag, startPoint x: 710, startPoint y: 56, endPoint x: 642, endPoint y: 33, distance: 72.3
click at [710, 56] on icon at bounding box center [713, 54] width 6 height 8
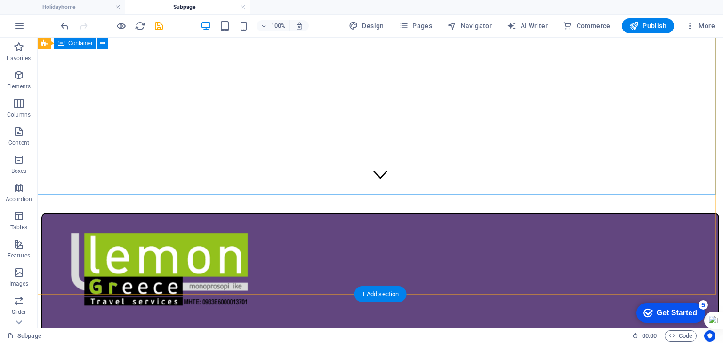
scroll to position [141, 0]
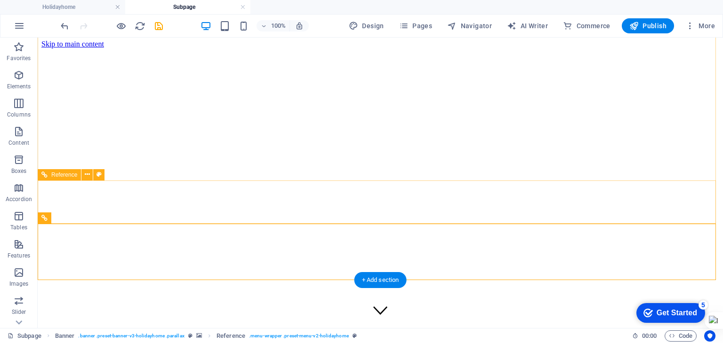
scroll to position [0, 0]
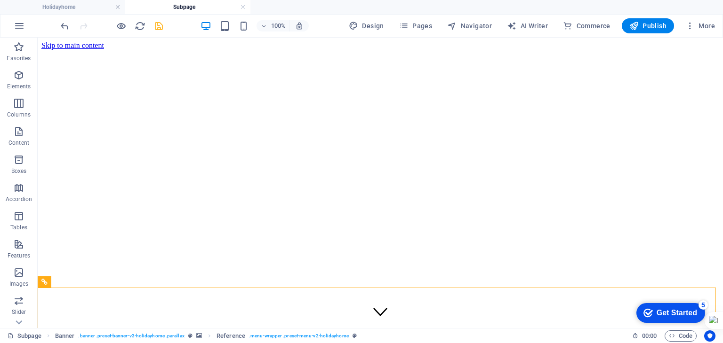
click at [160, 27] on icon "save" at bounding box center [158, 26] width 11 height 11
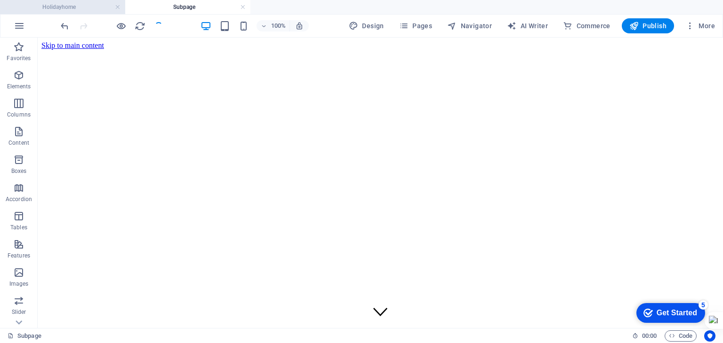
click at [91, 12] on h4 "Holidayhome" at bounding box center [62, 7] width 125 height 10
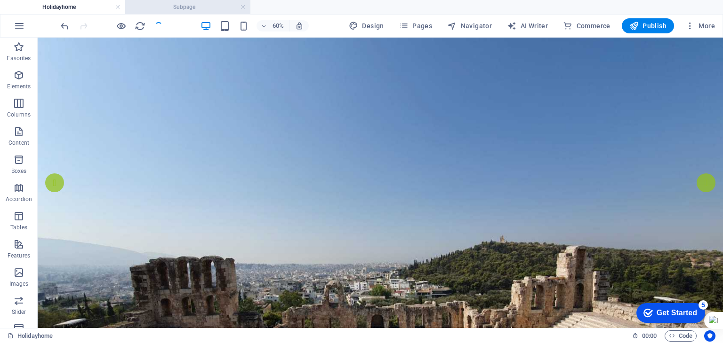
scroll to position [47, 0]
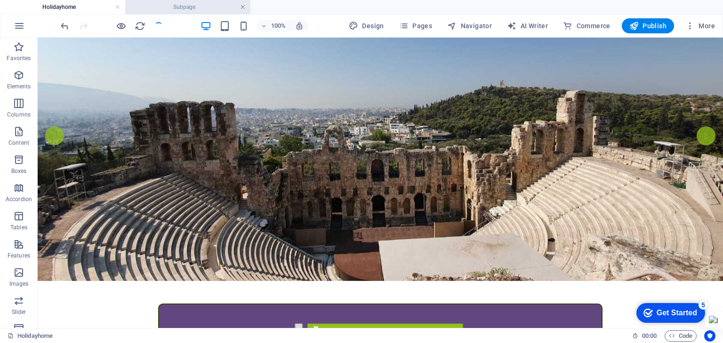
click at [242, 7] on link at bounding box center [243, 7] width 6 height 9
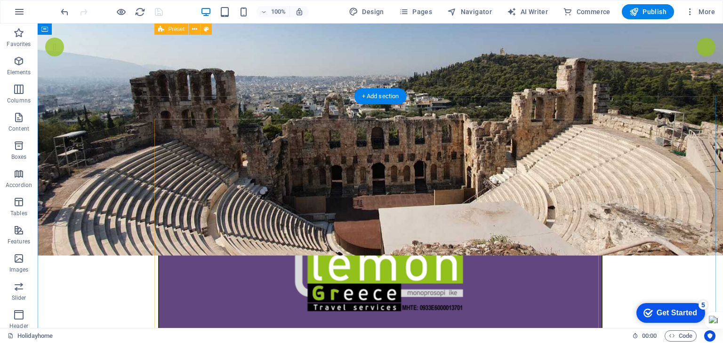
scroll to position [0, 0]
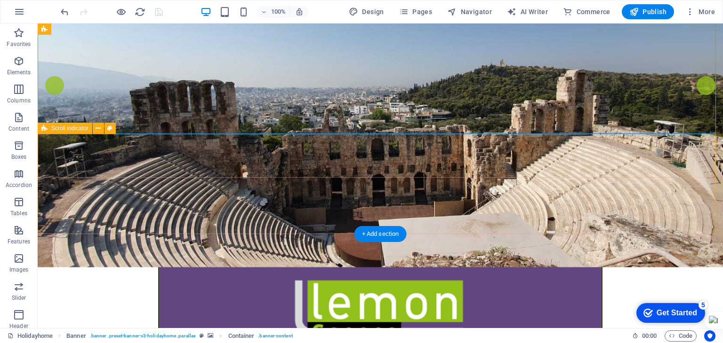
scroll to position [94, 0]
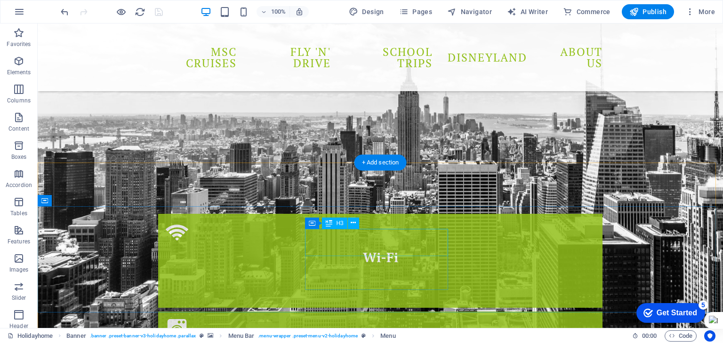
scroll to position [1429, 0]
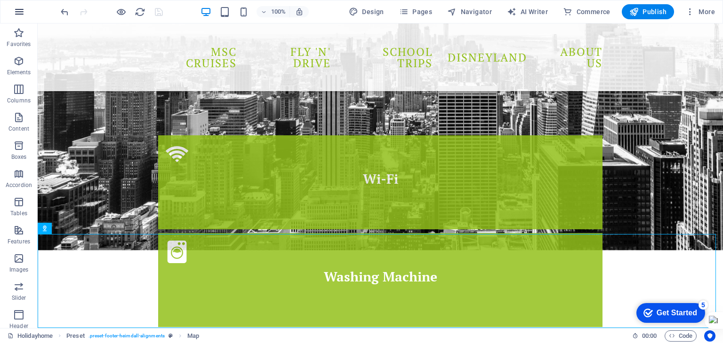
click at [21, 10] on icon "button" at bounding box center [19, 11] width 11 height 11
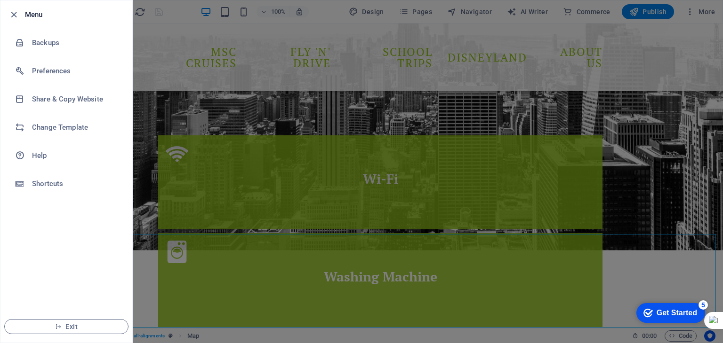
click at [21, 10] on div at bounding box center [16, 14] width 17 height 11
click at [629, 36] on div at bounding box center [361, 171] width 723 height 343
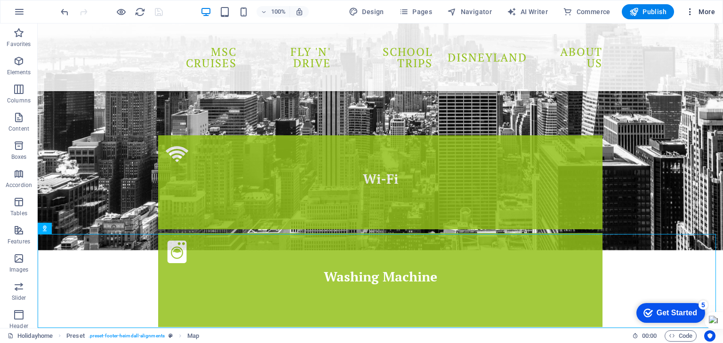
click at [697, 12] on span "More" at bounding box center [700, 11] width 30 height 9
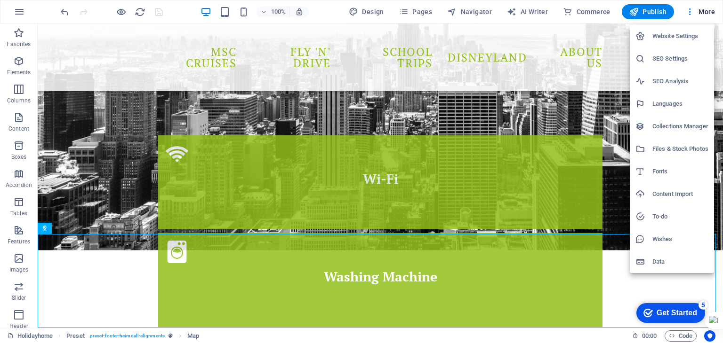
click at [585, 89] on div at bounding box center [361, 171] width 723 height 343
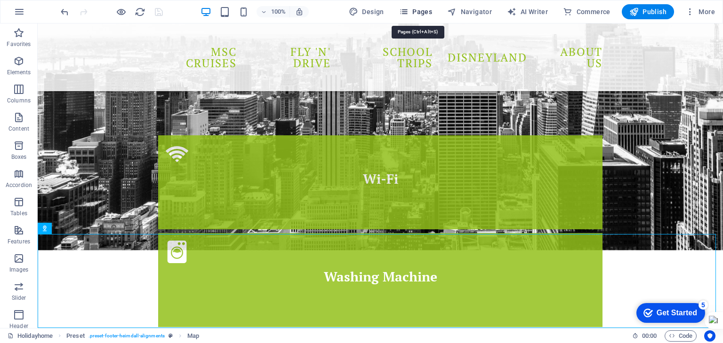
click at [408, 12] on icon "button" at bounding box center [403, 11] width 9 height 9
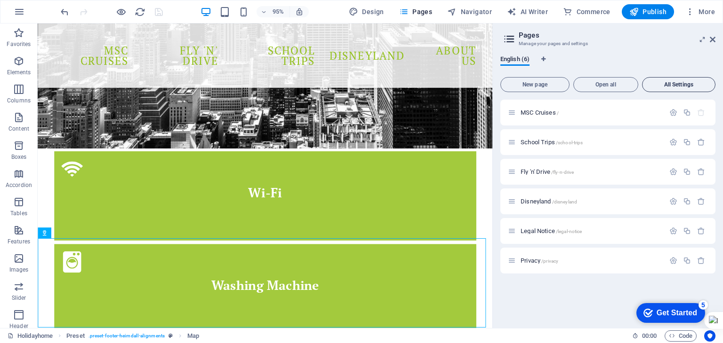
click at [662, 83] on span "All Settings" at bounding box center [678, 85] width 65 height 6
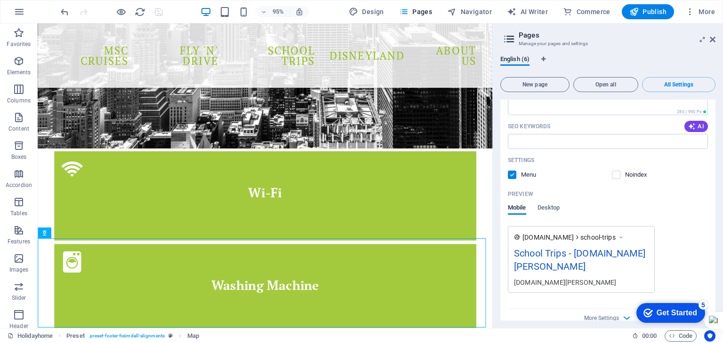
scroll to position [659, 0]
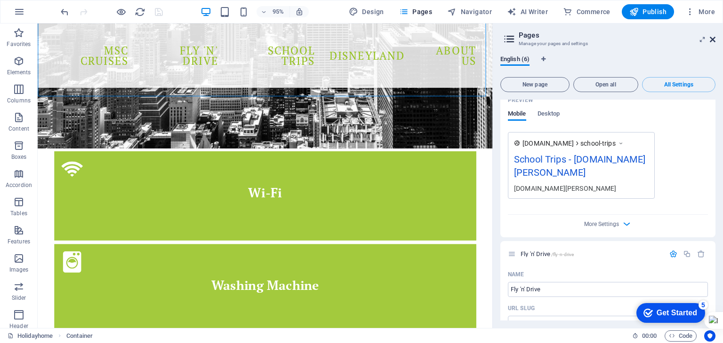
drag, startPoint x: 712, startPoint y: 40, endPoint x: 646, endPoint y: 34, distance: 66.2
click at [712, 40] on icon at bounding box center [713, 40] width 6 height 8
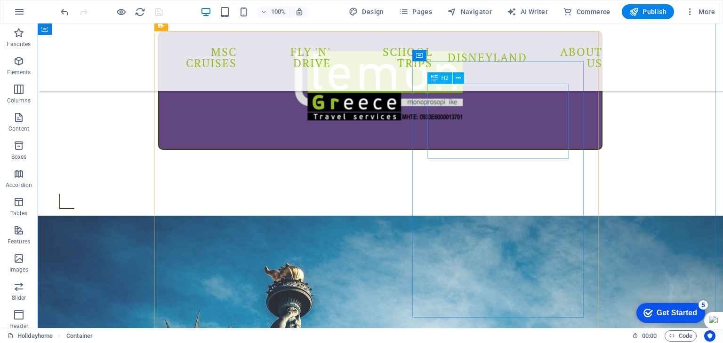
scroll to position [253, 0]
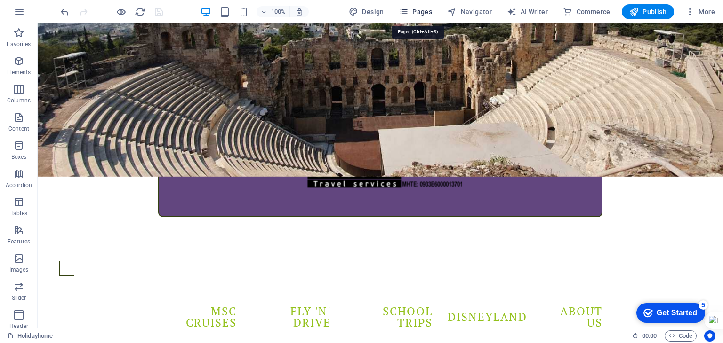
click at [405, 14] on icon "button" at bounding box center [403, 11] width 9 height 9
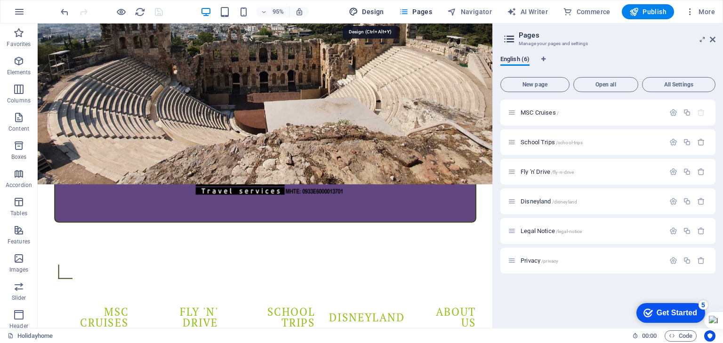
click at [365, 16] on span "Design" at bounding box center [366, 11] width 35 height 9
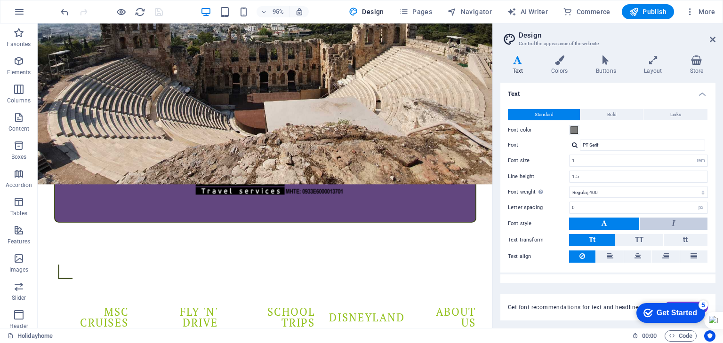
scroll to position [13, 0]
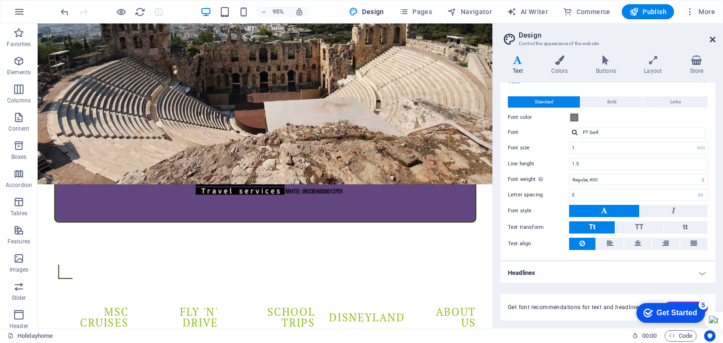
click at [713, 42] on icon at bounding box center [713, 40] width 6 height 8
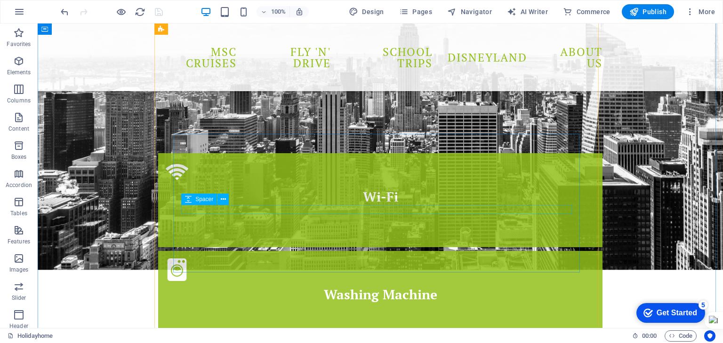
scroll to position [1429, 0]
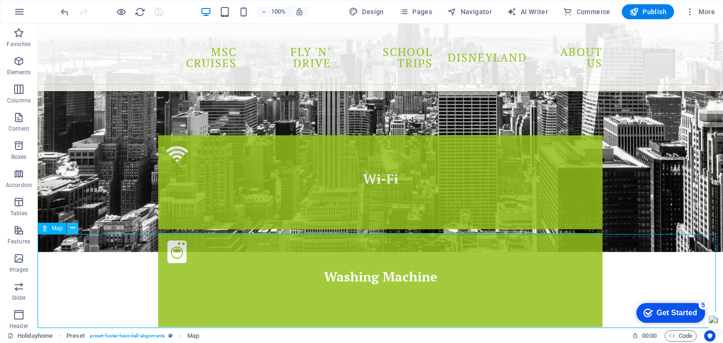
click at [73, 230] on icon at bounding box center [72, 228] width 5 height 10
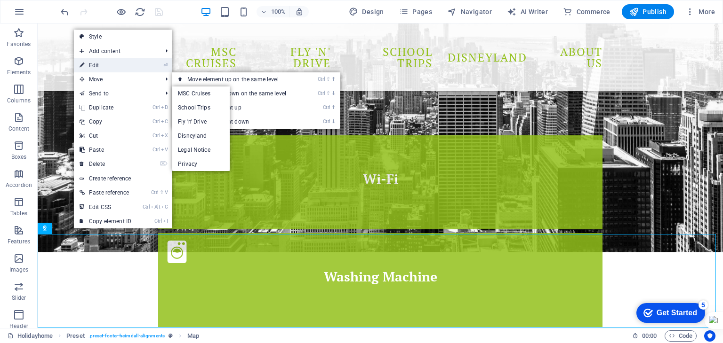
click at [102, 67] on link "⏎ Edit" at bounding box center [105, 65] width 63 height 14
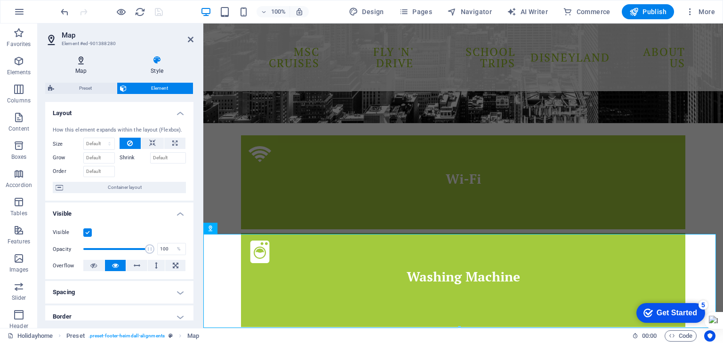
click at [81, 65] on h4 "Map" at bounding box center [82, 66] width 75 height 20
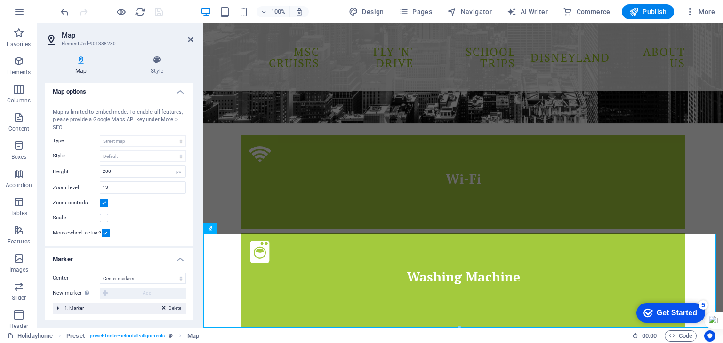
scroll to position [3, 0]
click at [59, 307] on div "Delete 1. Marker" at bounding box center [119, 308] width 133 height 11
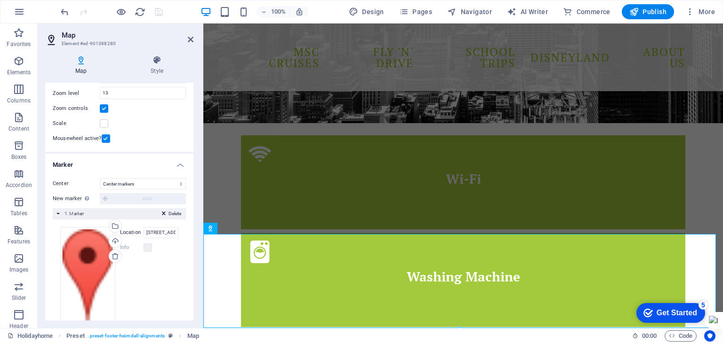
click at [132, 232] on label "Location" at bounding box center [132, 232] width 24 height 11
click at [144, 232] on input "[STREET_ADDRESS][US_STATE]" at bounding box center [161, 232] width 35 height 11
click at [155, 230] on input "[STREET_ADDRESS][US_STATE]" at bounding box center [161, 232] width 35 height 11
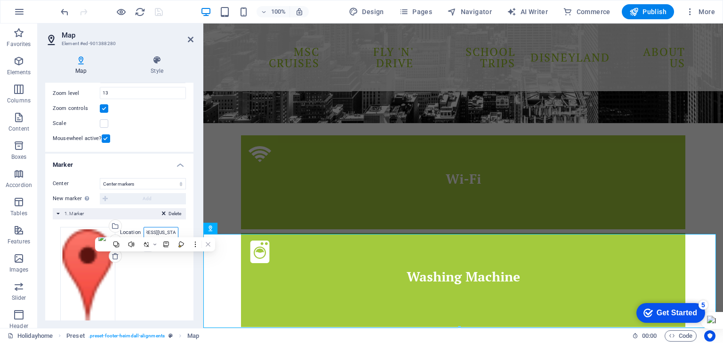
click at [155, 230] on input "[STREET_ADDRESS][US_STATE]" at bounding box center [161, 232] width 35 height 11
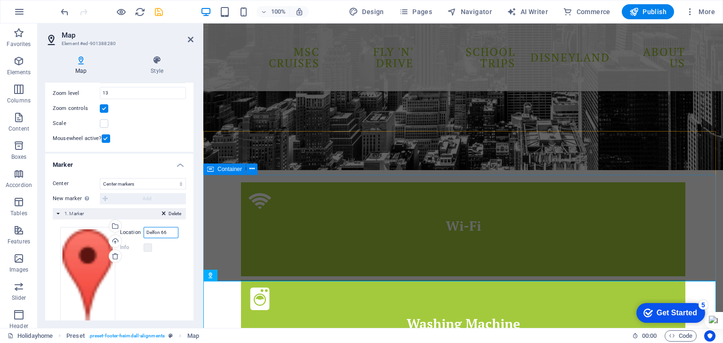
scroll to position [1429, 0]
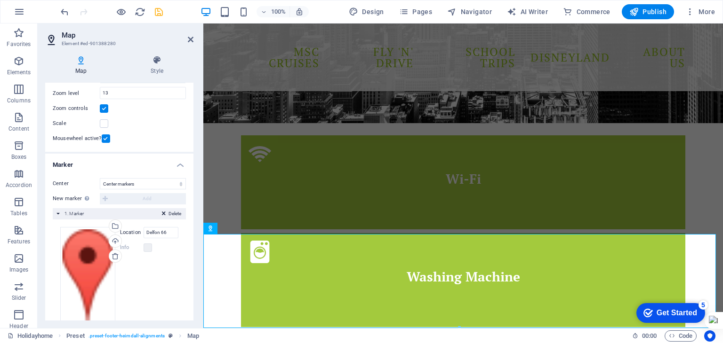
click at [180, 168] on h4 "Marker" at bounding box center [119, 162] width 148 height 17
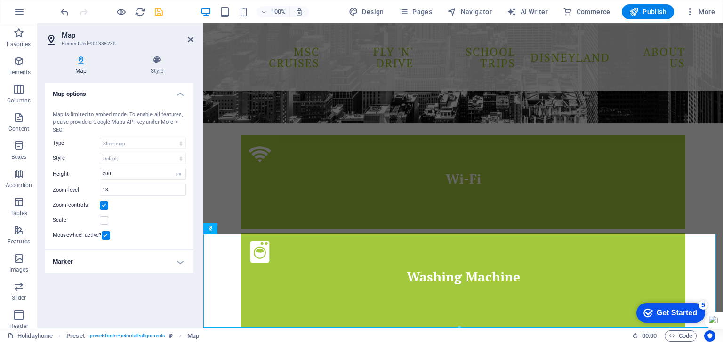
scroll to position [0, 0]
click at [190, 40] on icon at bounding box center [191, 40] width 6 height 8
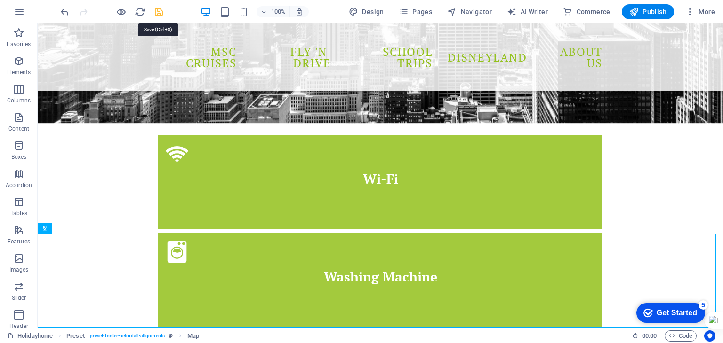
click at [160, 12] on icon "save" at bounding box center [158, 12] width 11 height 11
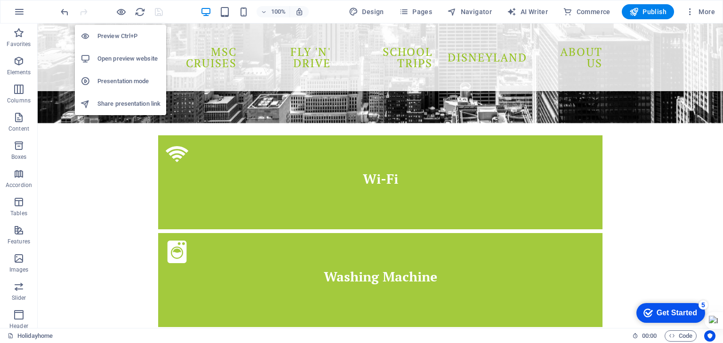
click at [117, 32] on h6 "Preview Ctrl+P" at bounding box center [128, 36] width 63 height 11
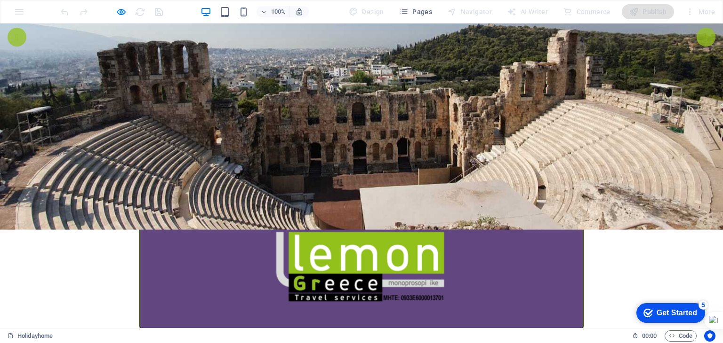
scroll to position [141, 0]
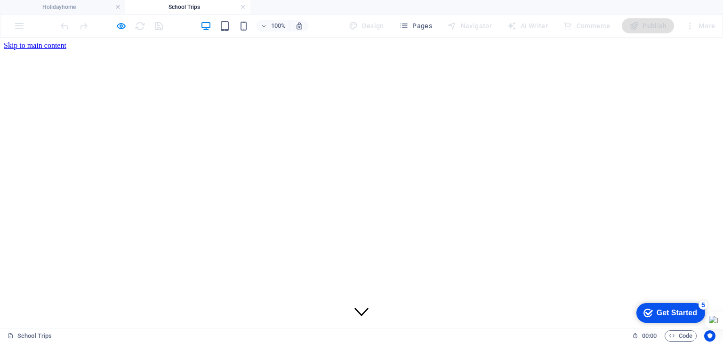
scroll to position [94, 0]
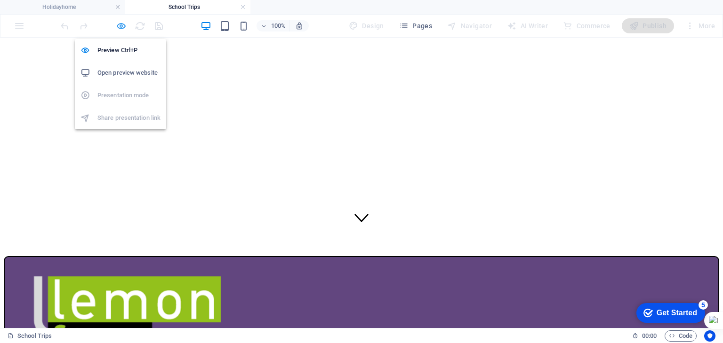
click at [121, 24] on icon "button" at bounding box center [121, 26] width 11 height 11
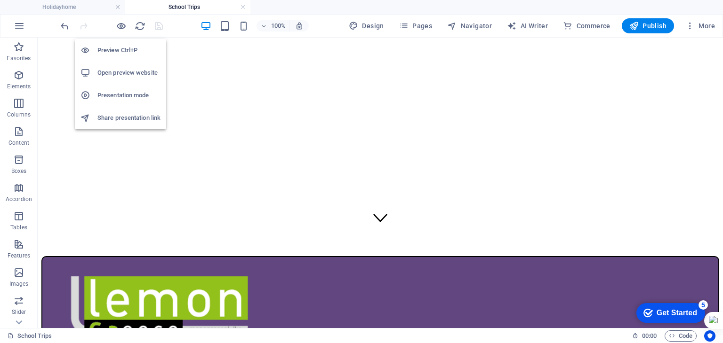
click at [113, 48] on h6 "Preview Ctrl+P" at bounding box center [128, 50] width 63 height 11
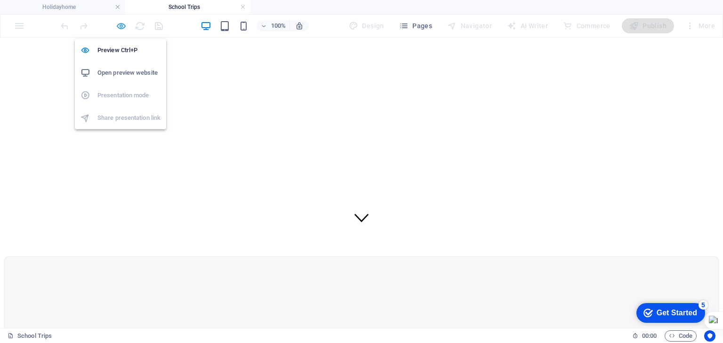
click at [125, 27] on icon "button" at bounding box center [121, 26] width 11 height 11
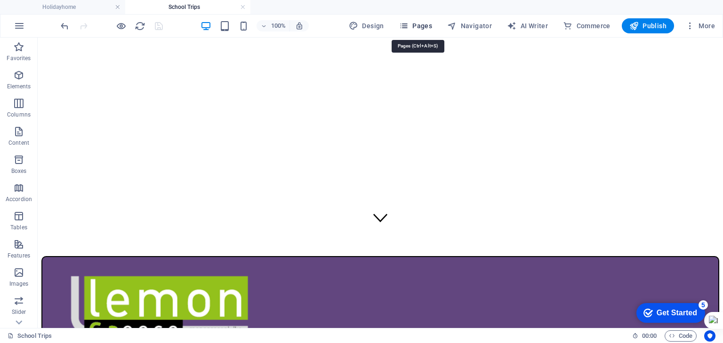
click at [407, 24] on icon "button" at bounding box center [403, 25] width 9 height 9
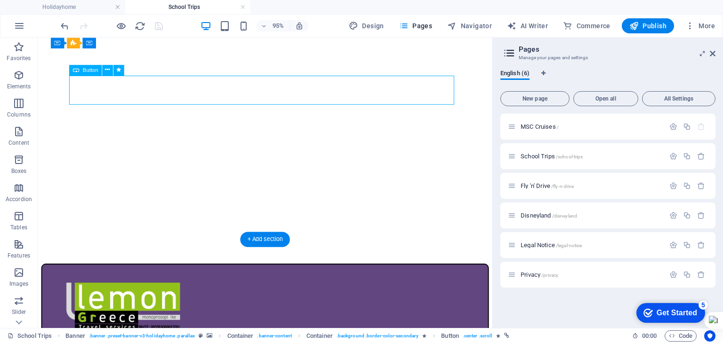
scroll to position [0, 0]
